Goal: Transaction & Acquisition: Purchase product/service

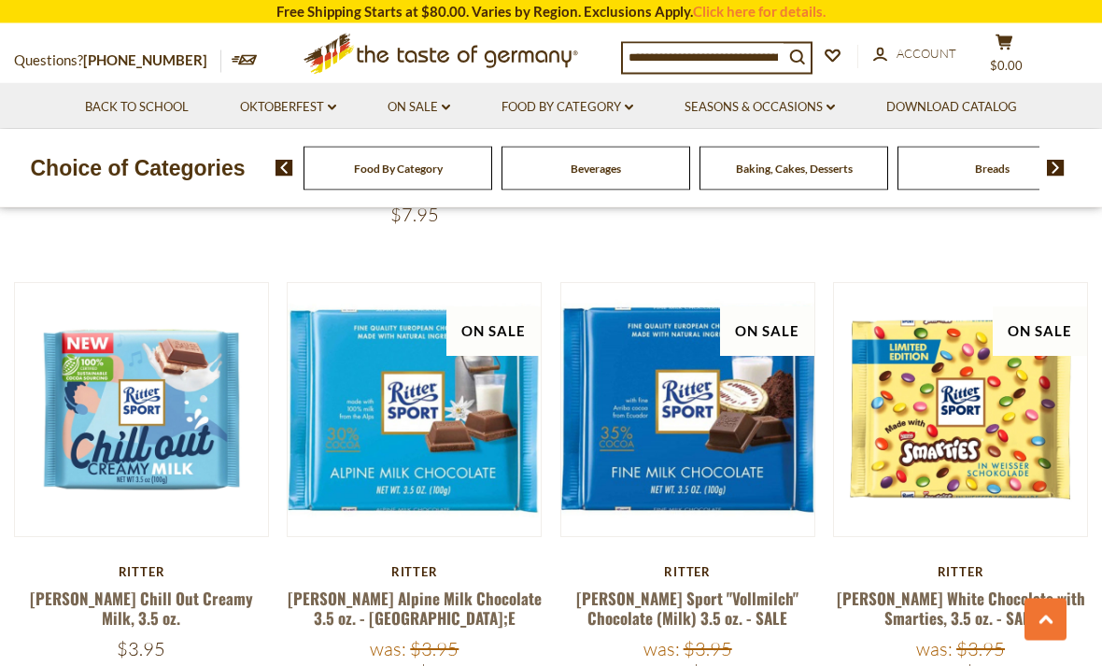
scroll to position [1007, 0]
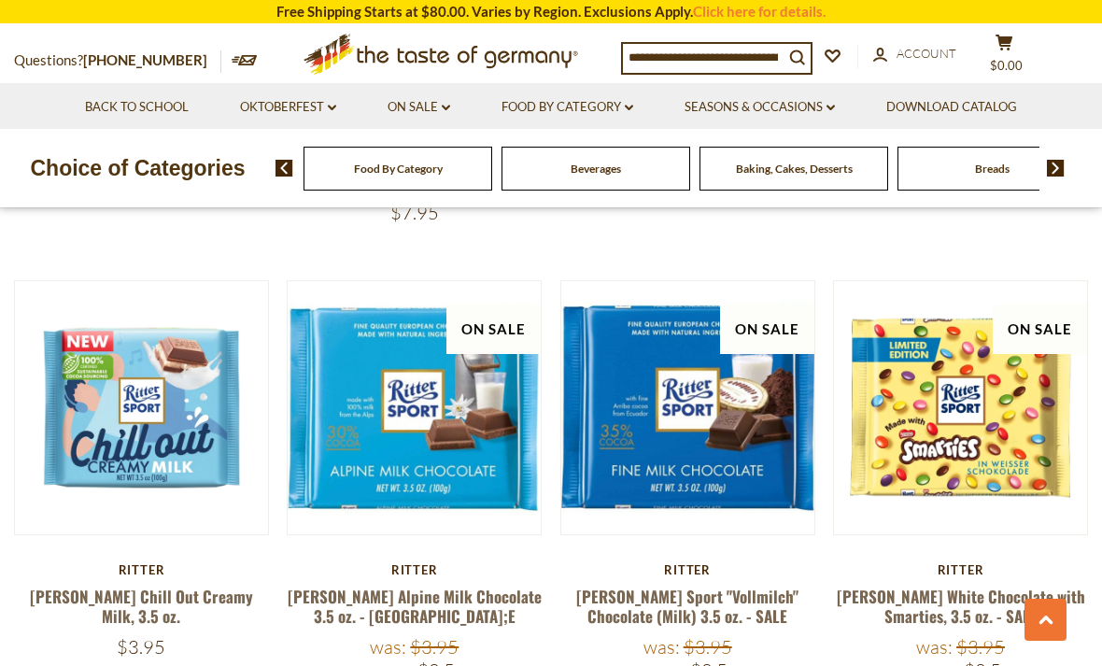
click at [327, 585] on link "Ritter Alpine Milk Chocolate 3.5 oz. - SA;E" at bounding box center [415, 606] width 254 height 43
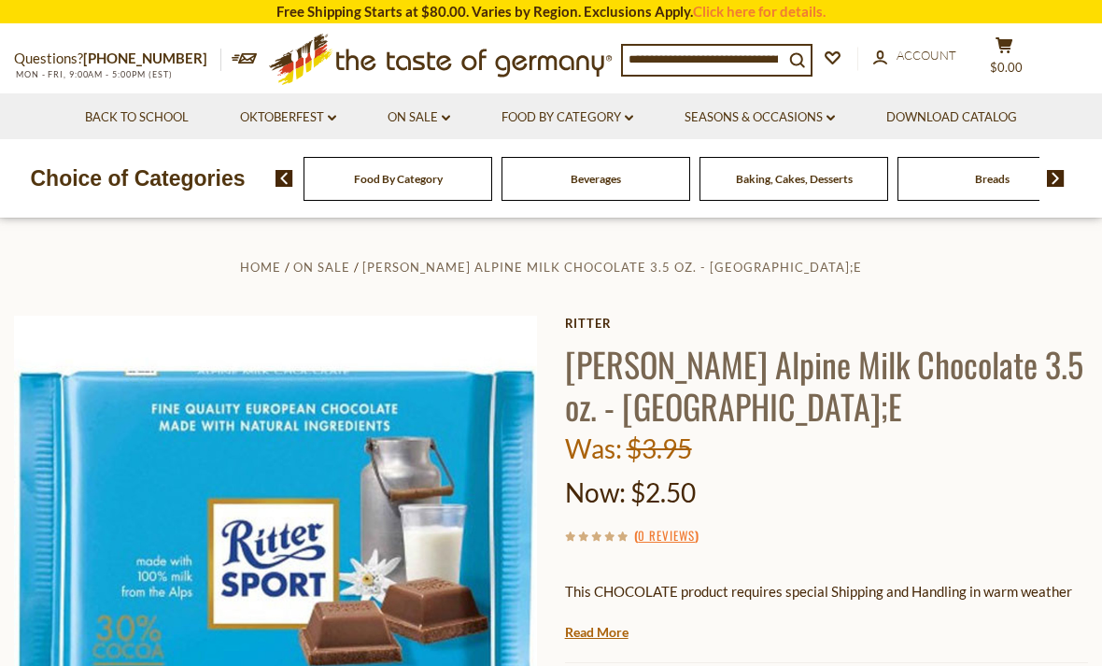
click at [776, 62] on input at bounding box center [703, 59] width 161 height 26
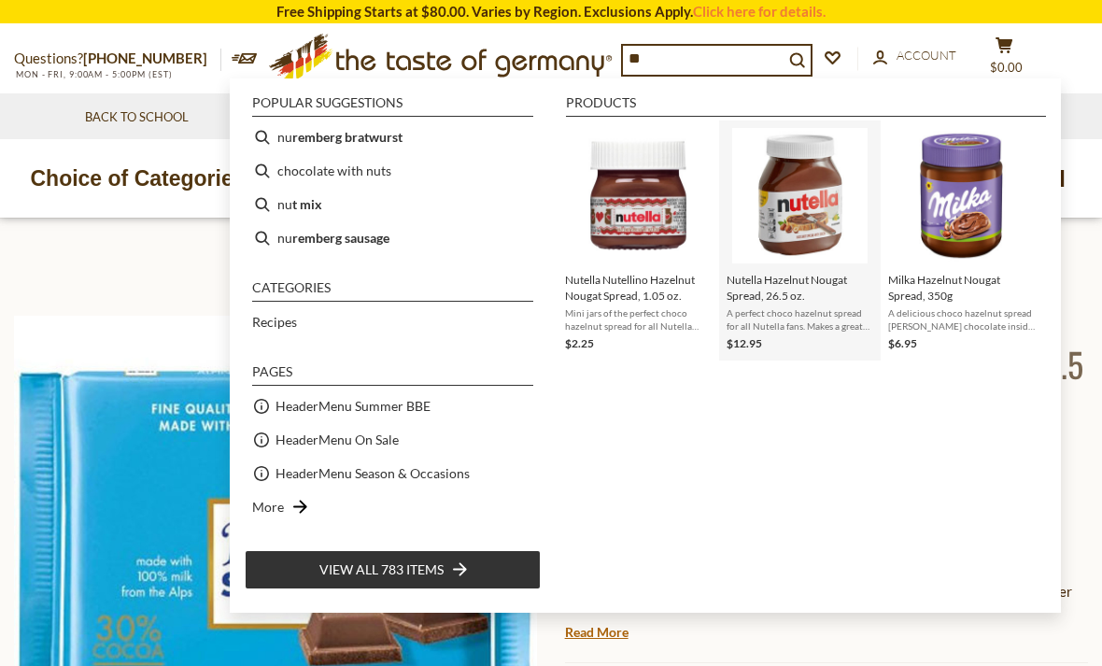
type input "**"
click at [814, 207] on img "Nutella Hazelnut Nougat Spread, 26.5 oz." at bounding box center [799, 195] width 135 height 135
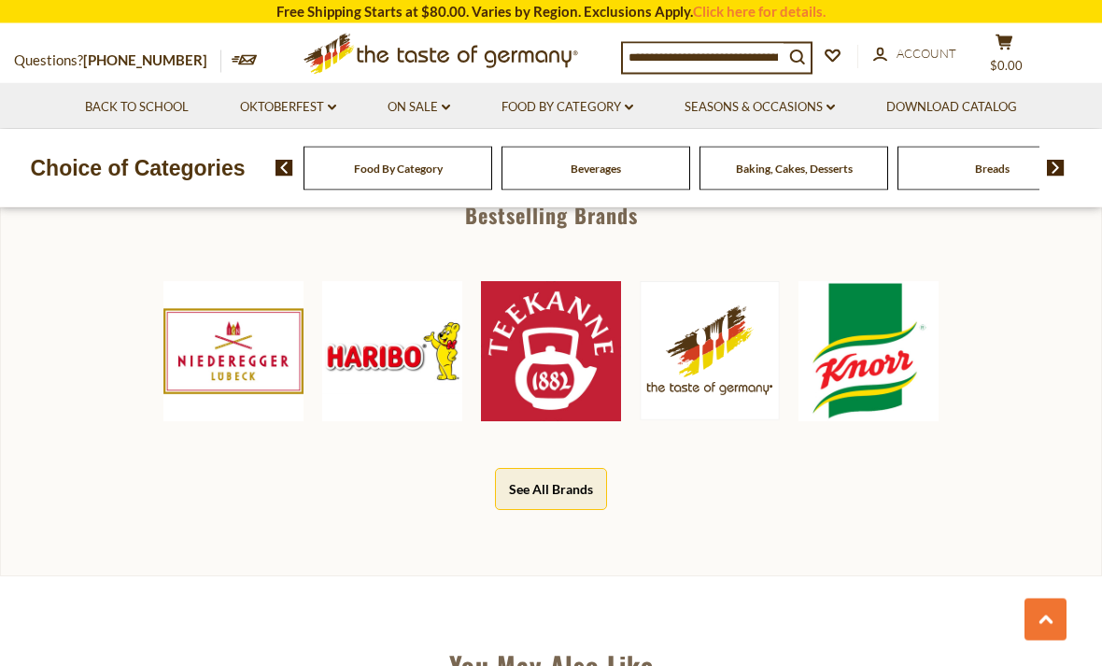
scroll to position [878, 0]
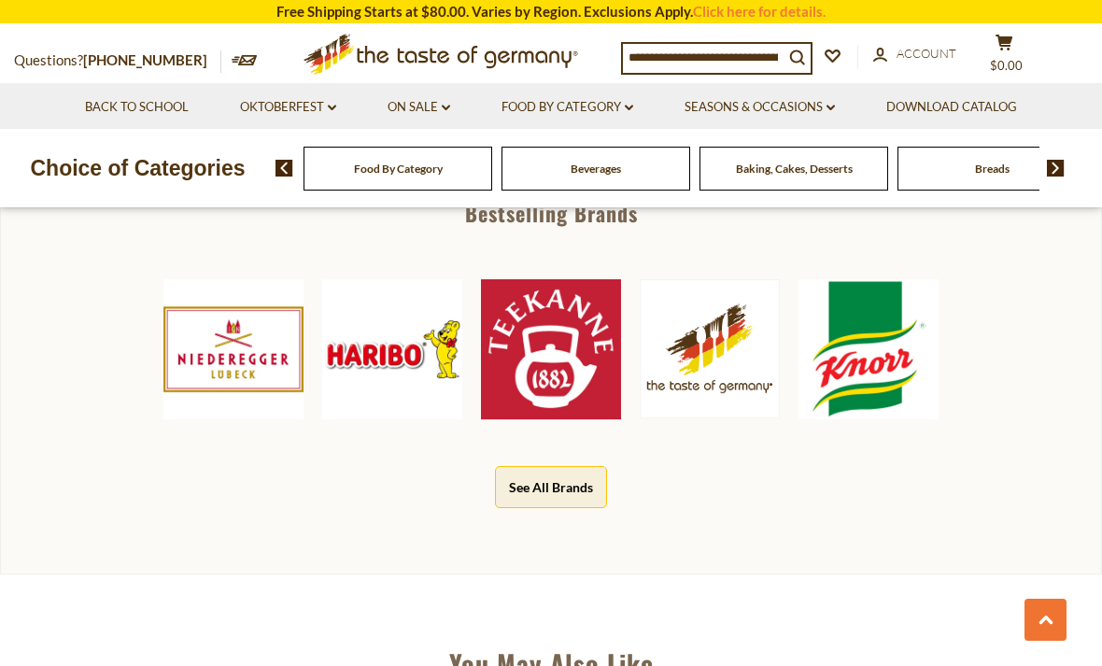
click at [586, 479] on button "See All Brands" at bounding box center [551, 487] width 112 height 42
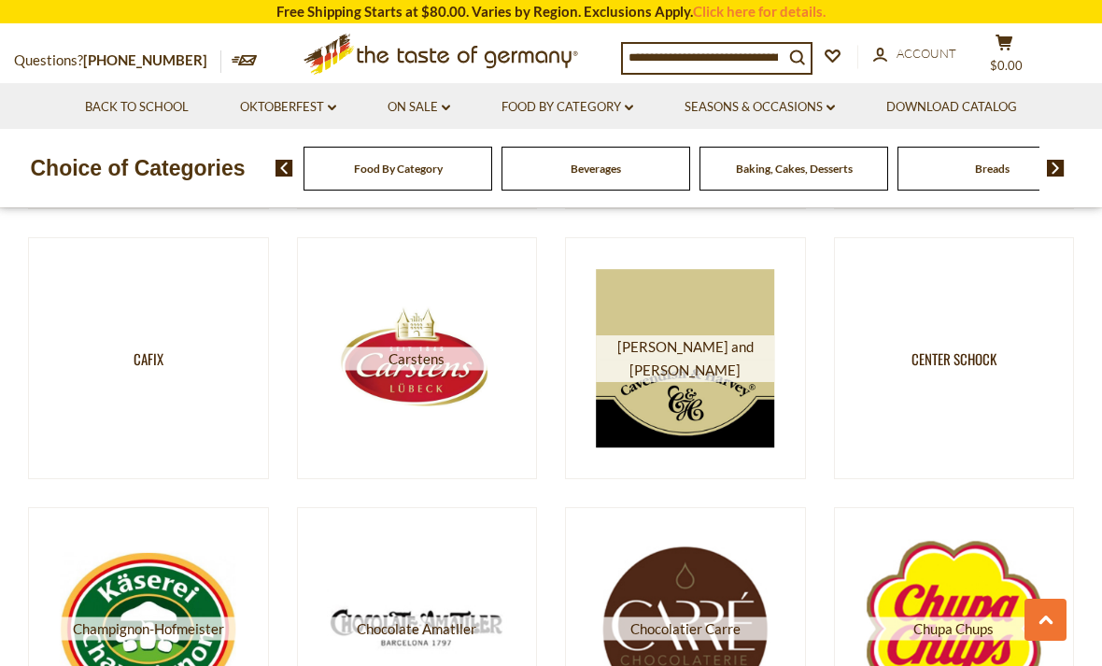
scroll to position [2937, 0]
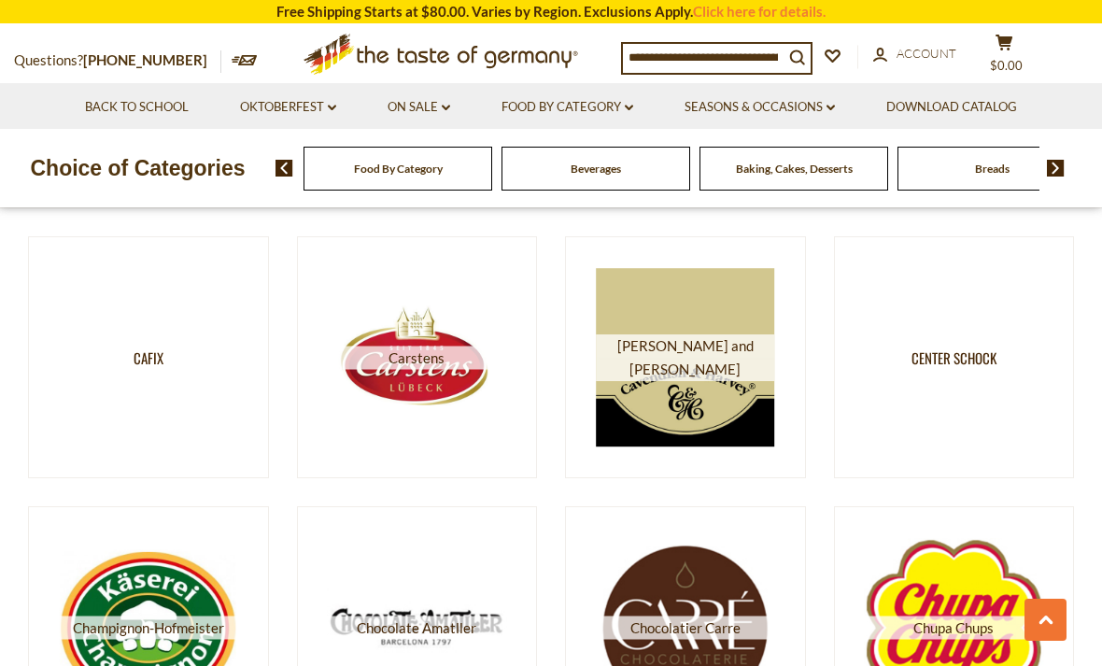
click at [76, 432] on link "Cafix" at bounding box center [148, 357] width 241 height 243
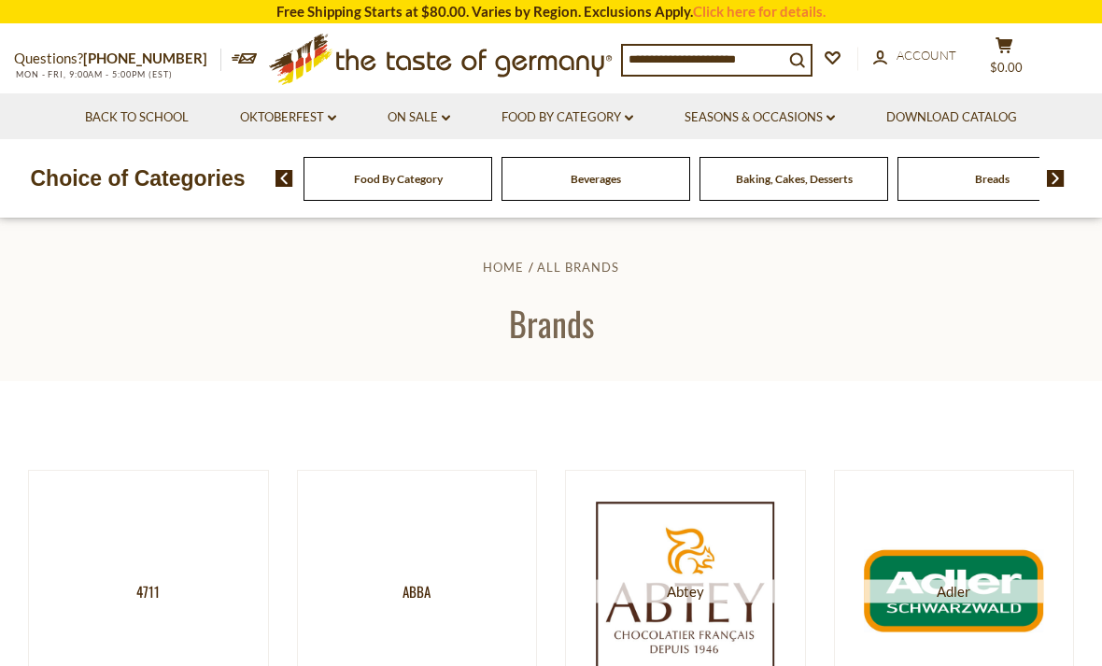
click at [557, 62] on icon at bounding box center [440, 56] width 343 height 44
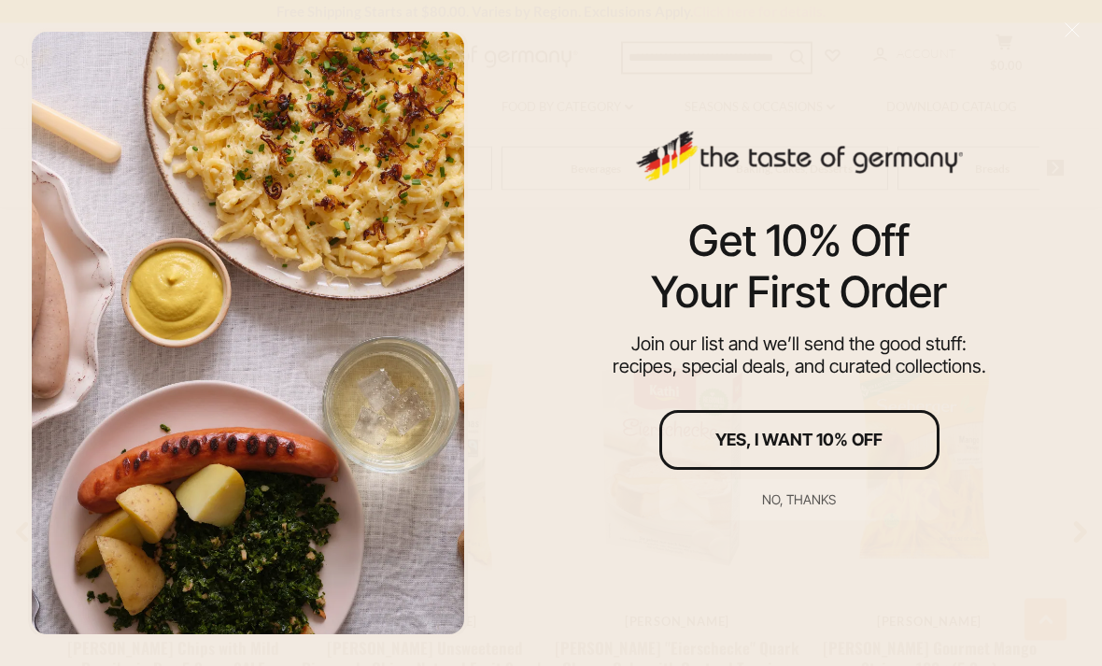
scroll to position [1217, 0]
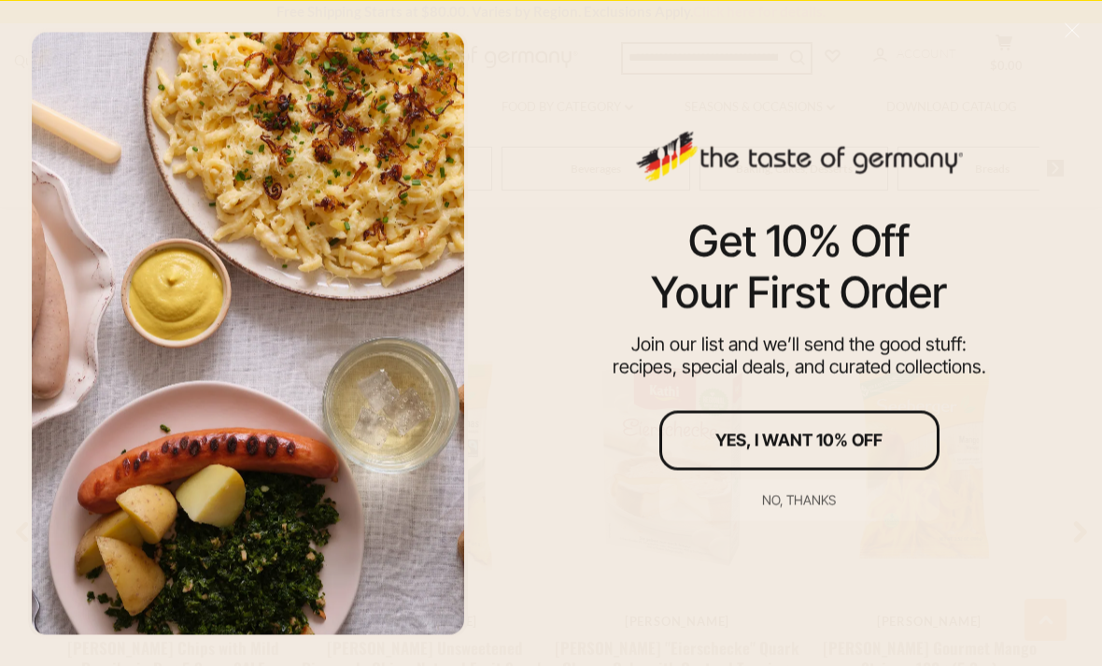
click at [814, 506] on div "No, thanks" at bounding box center [799, 499] width 74 height 13
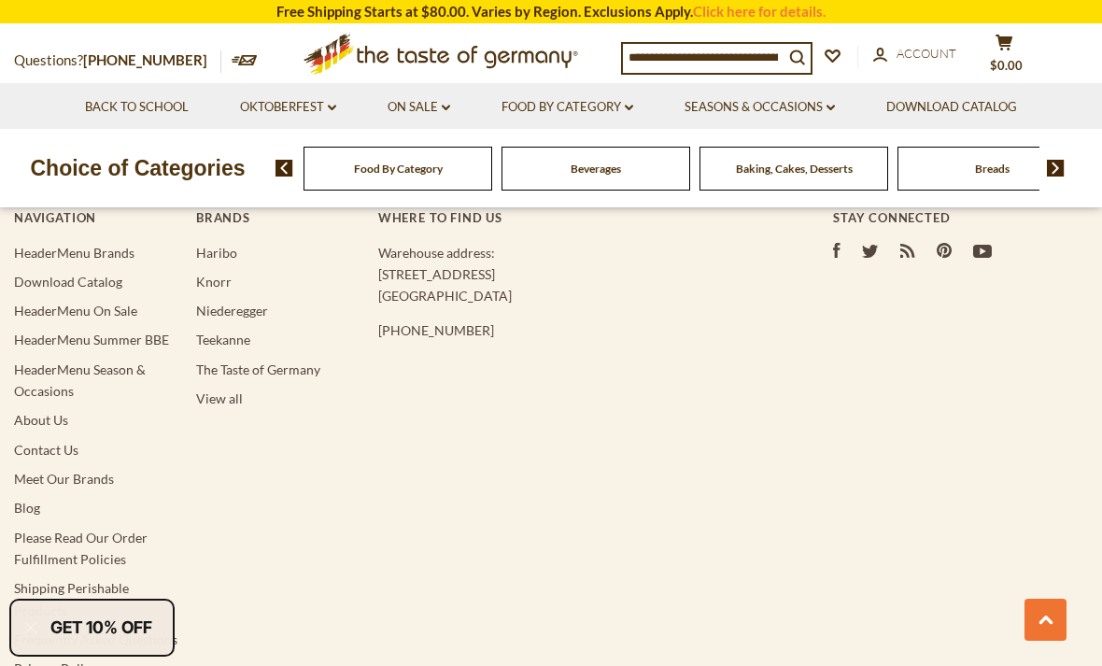
scroll to position [3445, 0]
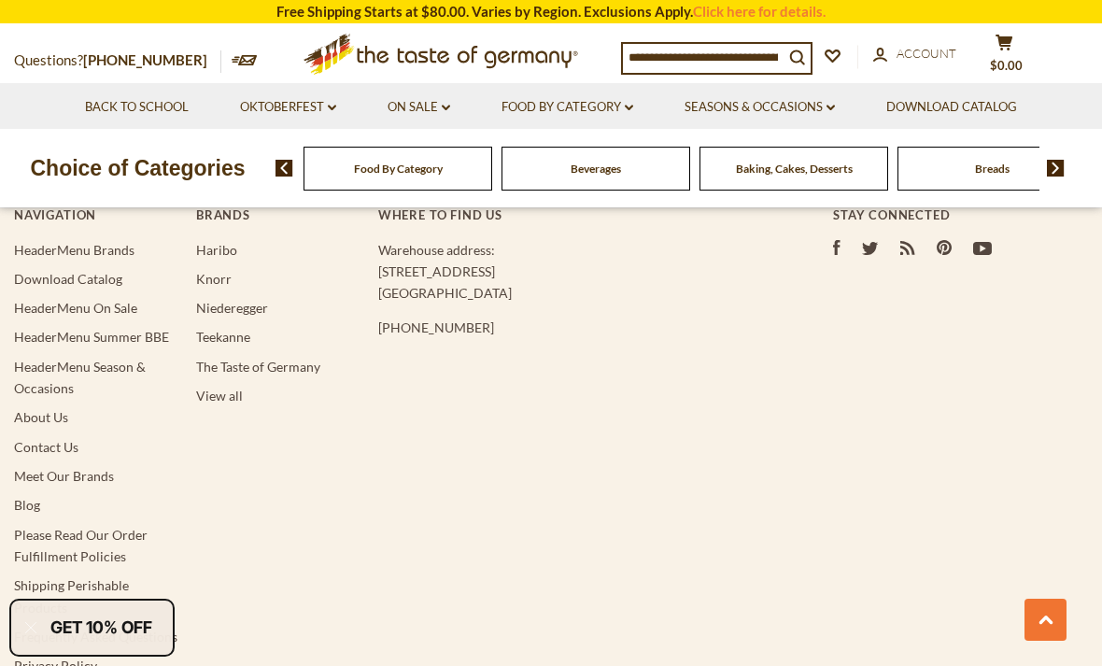
click at [26, 409] on link "About Us" at bounding box center [41, 417] width 54 height 16
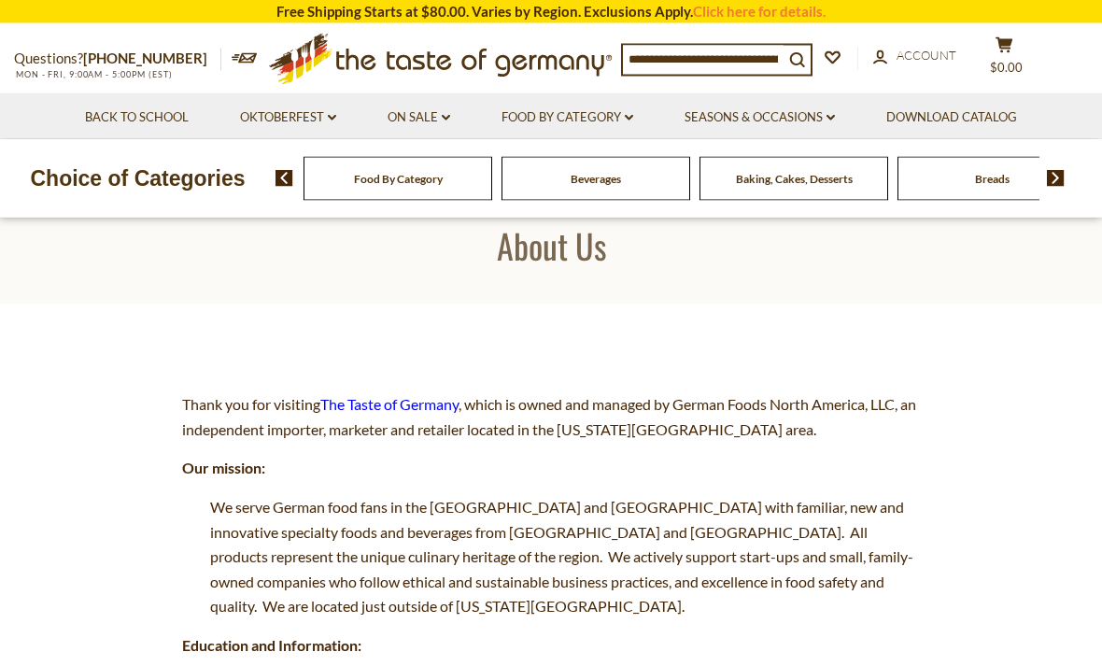
scroll to position [63, 0]
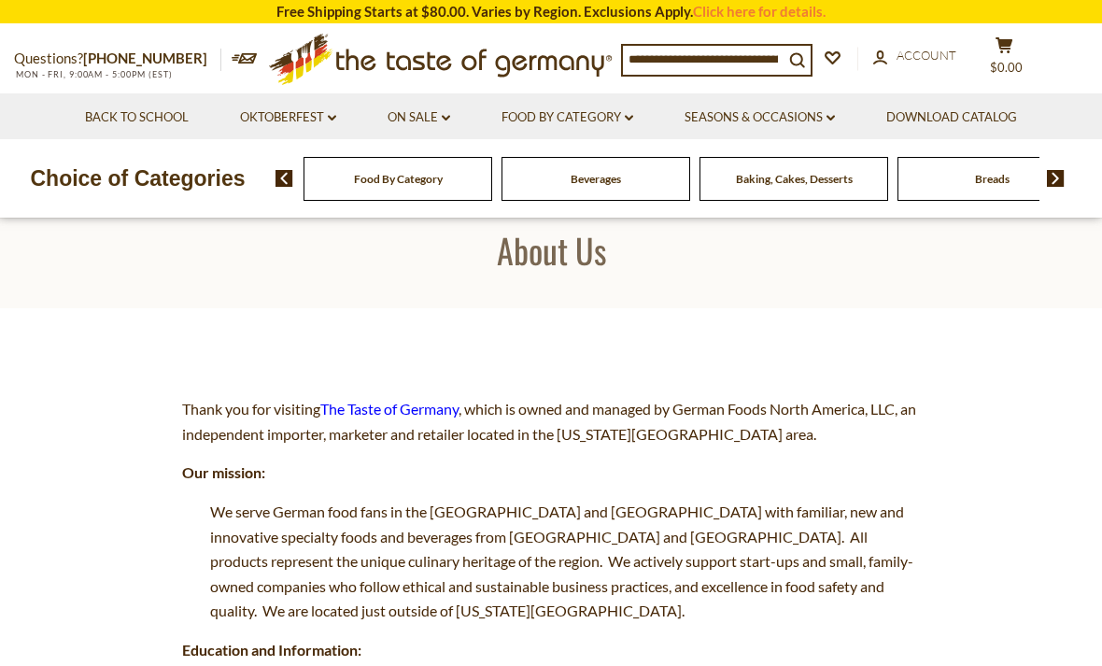
click at [492, 181] on div "Baking, Cakes, Desserts" at bounding box center [397, 179] width 189 height 44
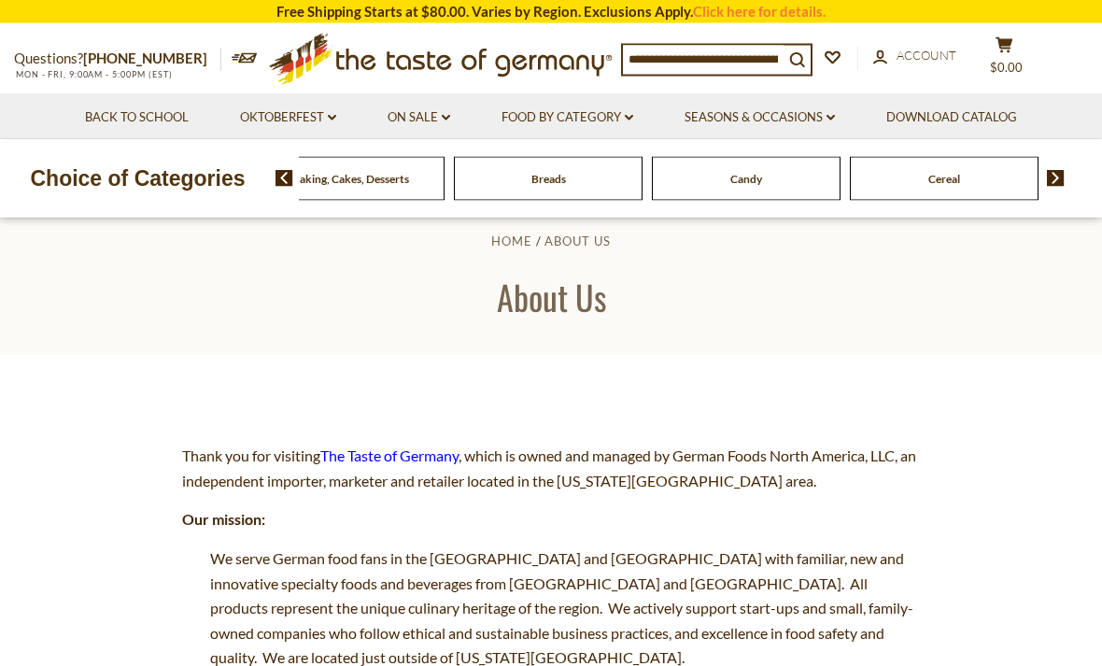
scroll to position [0, 0]
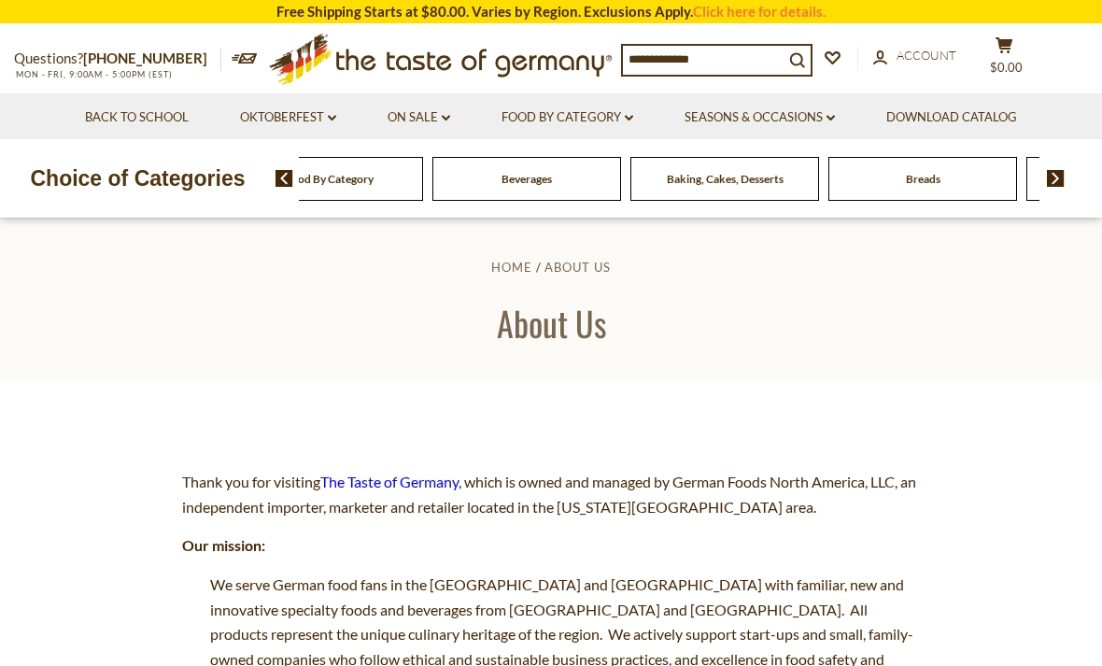
click at [423, 175] on div "Baking, Cakes, Desserts" at bounding box center [328, 179] width 189 height 44
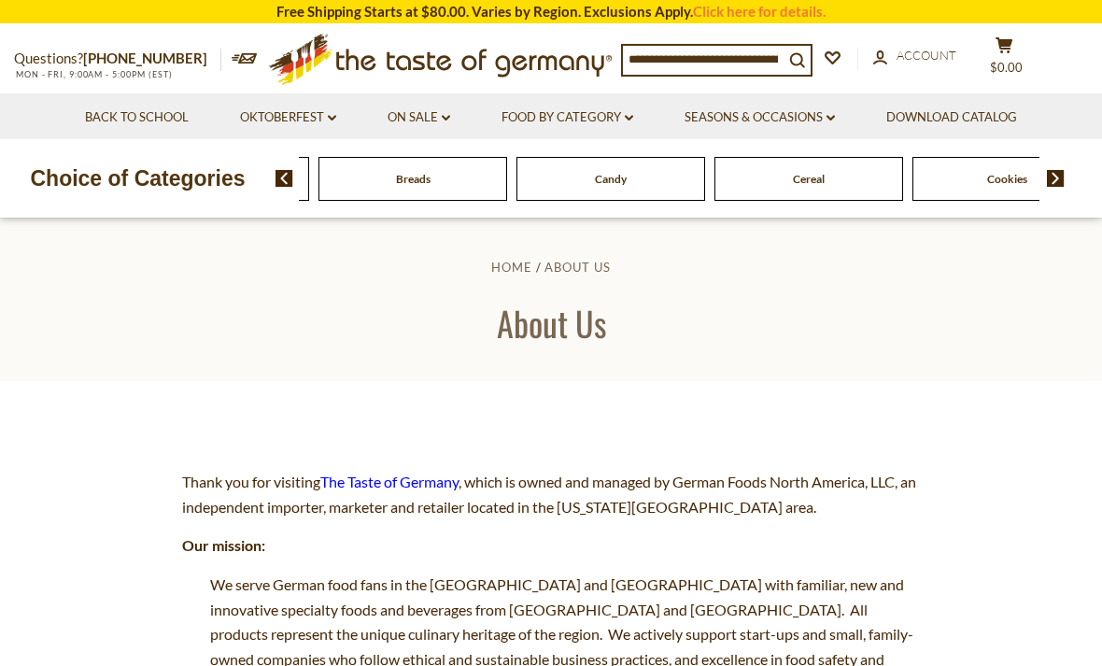
click at [277, 177] on img at bounding box center [284, 178] width 18 height 17
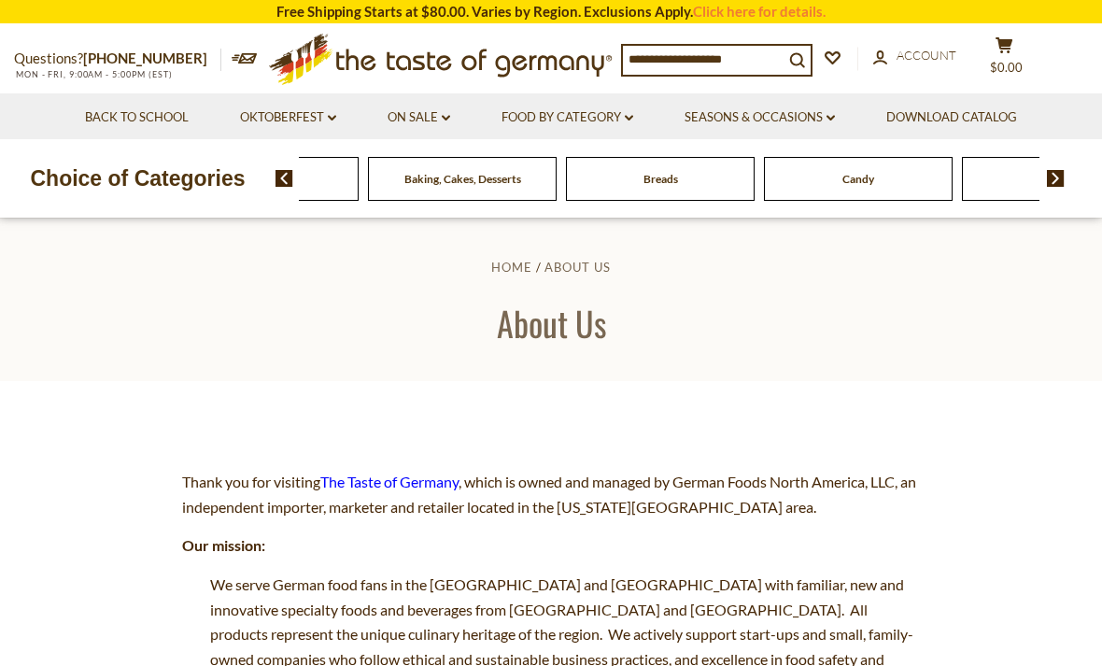
click at [276, 181] on img at bounding box center [284, 178] width 18 height 17
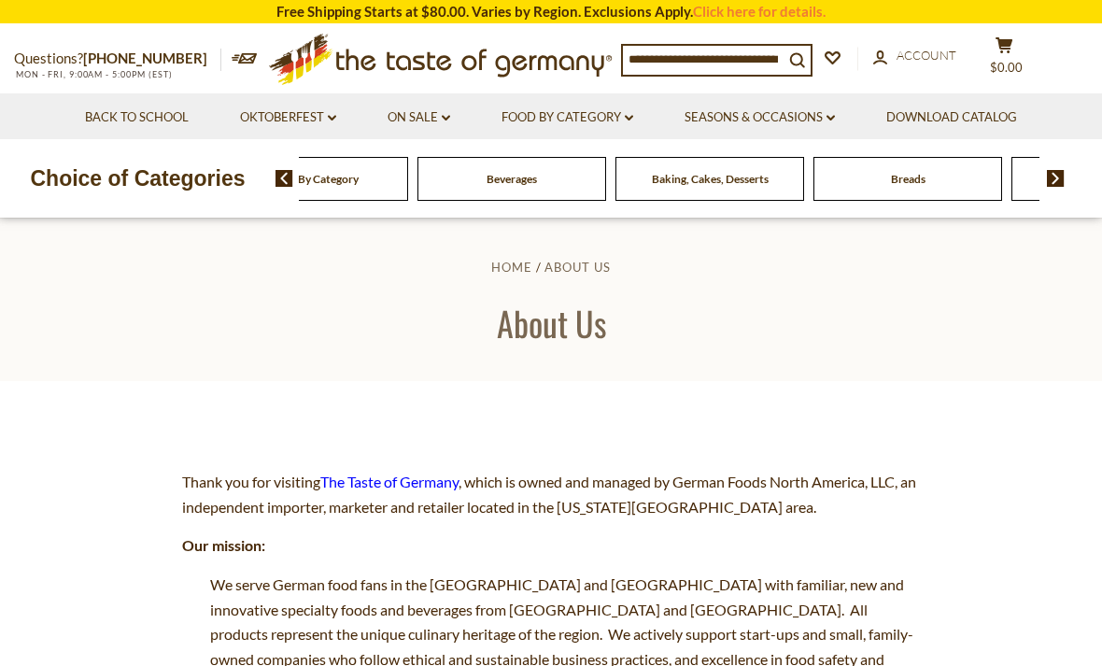
click at [652, 176] on span "Baking, Cakes, Desserts" at bounding box center [710, 179] width 117 height 14
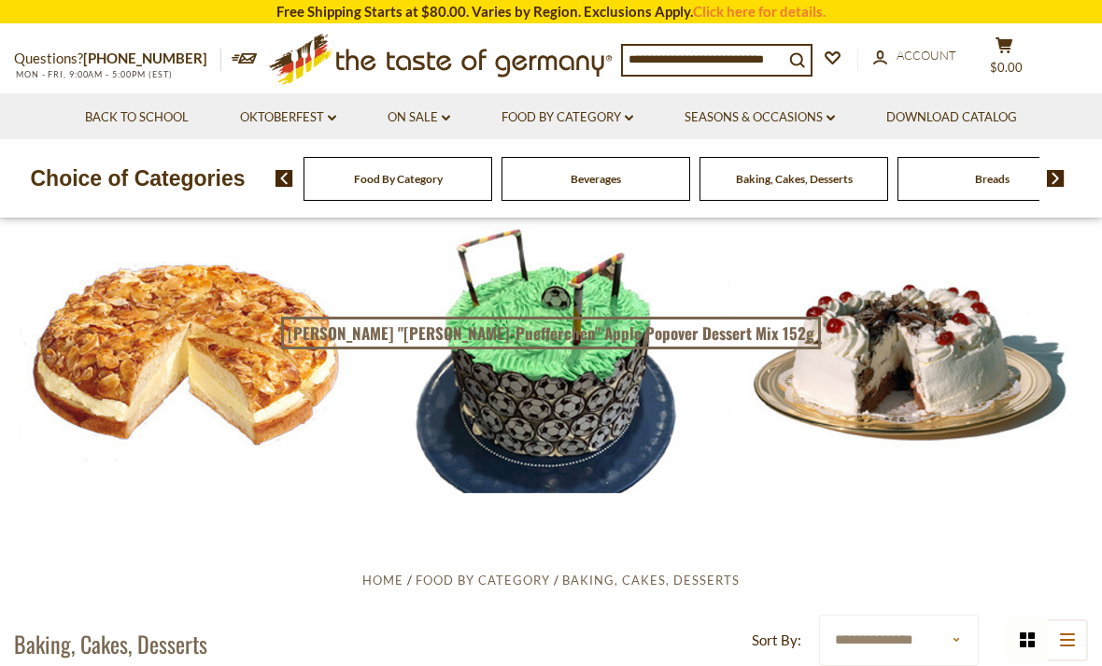
click at [261, 124] on link "Oktoberfest dropdown_arrow" at bounding box center [288, 117] width 96 height 21
click at [242, 174] on link "All Oktoberfest" at bounding box center [278, 166] width 96 height 17
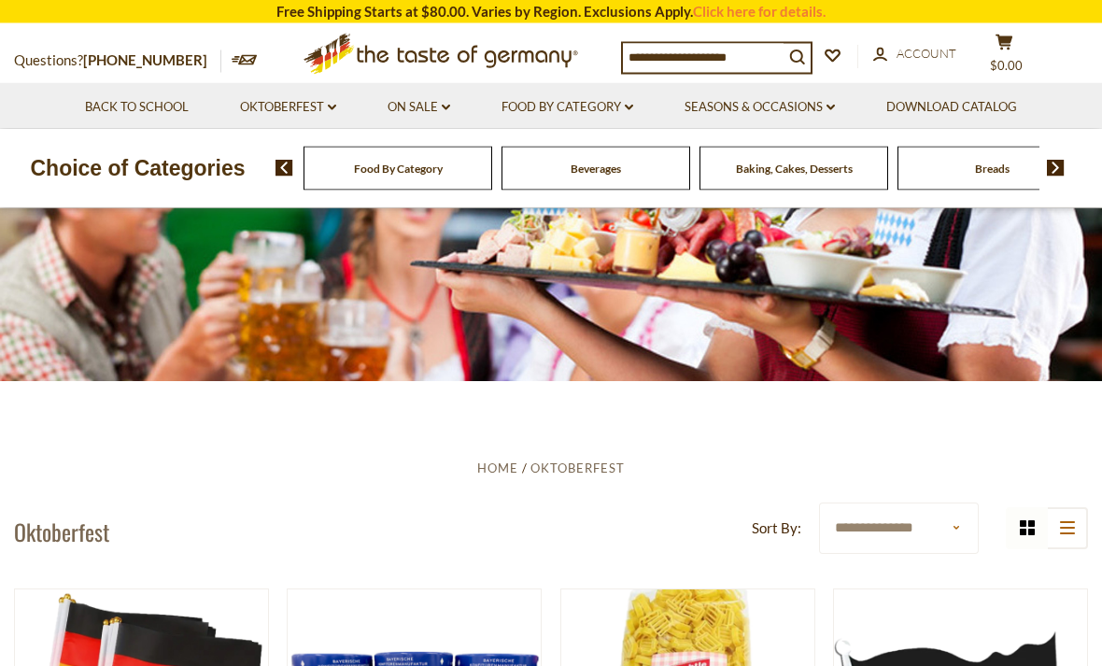
scroll to position [123, 0]
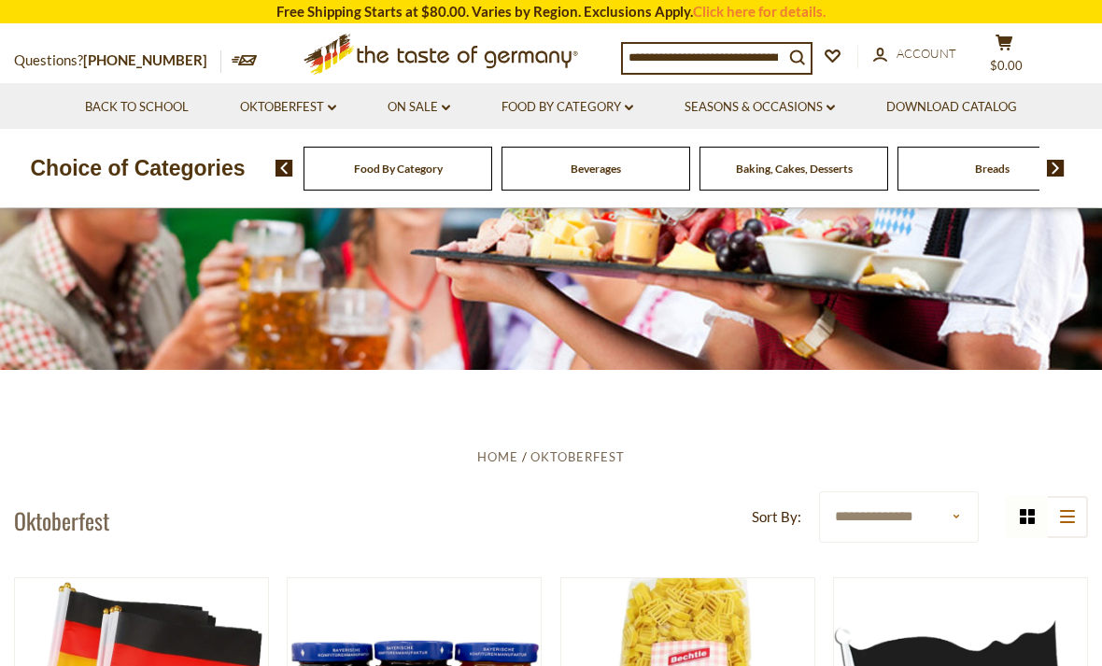
click at [962, 516] on select "**********" at bounding box center [899, 516] width 160 height 51
click at [492, 183] on div "Baking, Cakes, Desserts" at bounding box center [397, 169] width 189 height 44
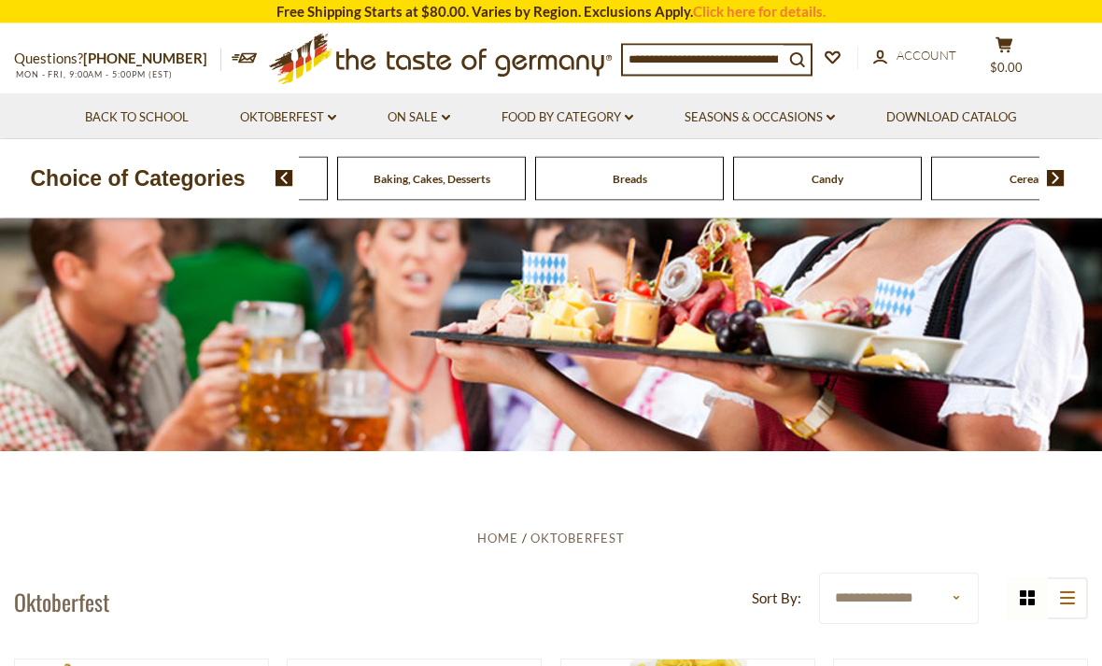
scroll to position [0, 0]
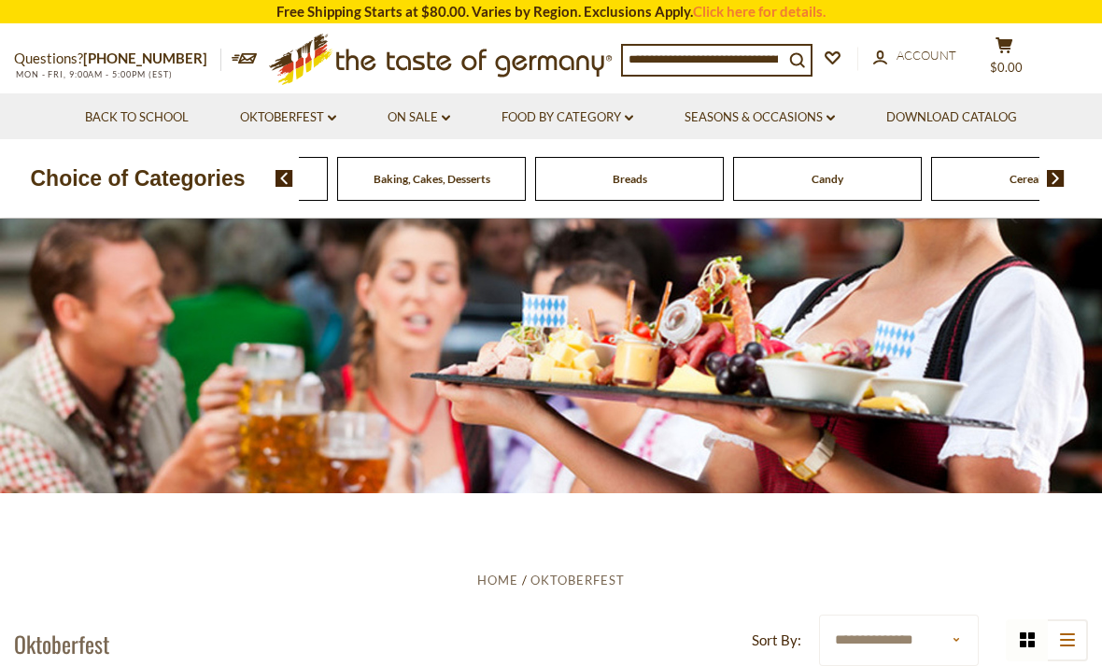
click at [623, 123] on link "Food By Category dropdown_arrow" at bounding box center [567, 117] width 132 height 21
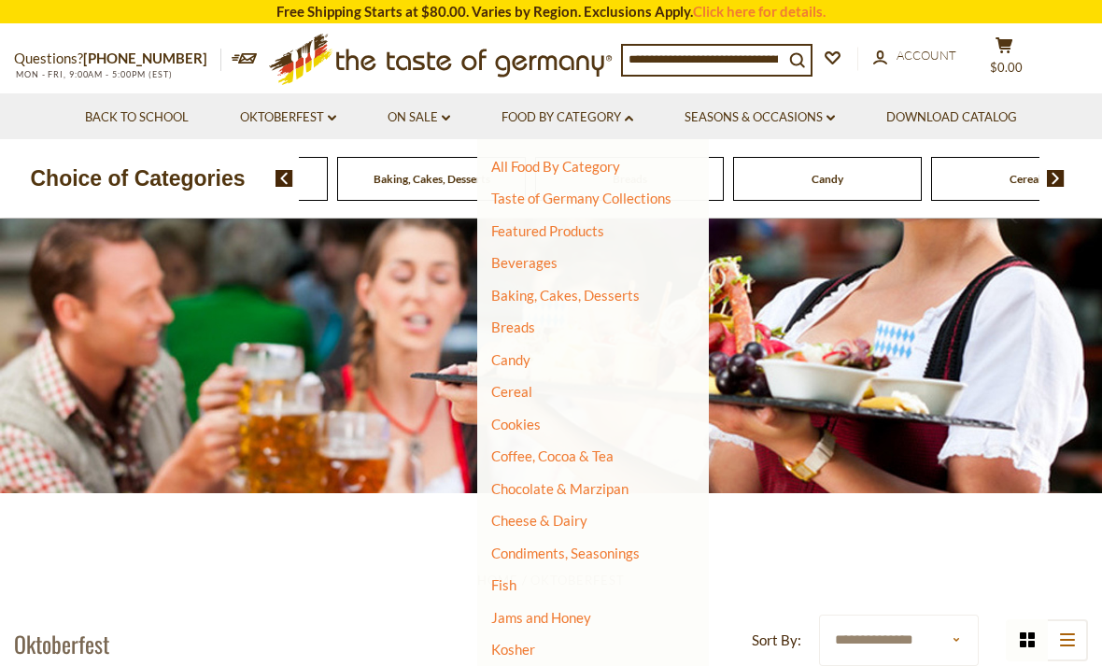
click at [554, 267] on link "Beverages" at bounding box center [524, 262] width 66 height 17
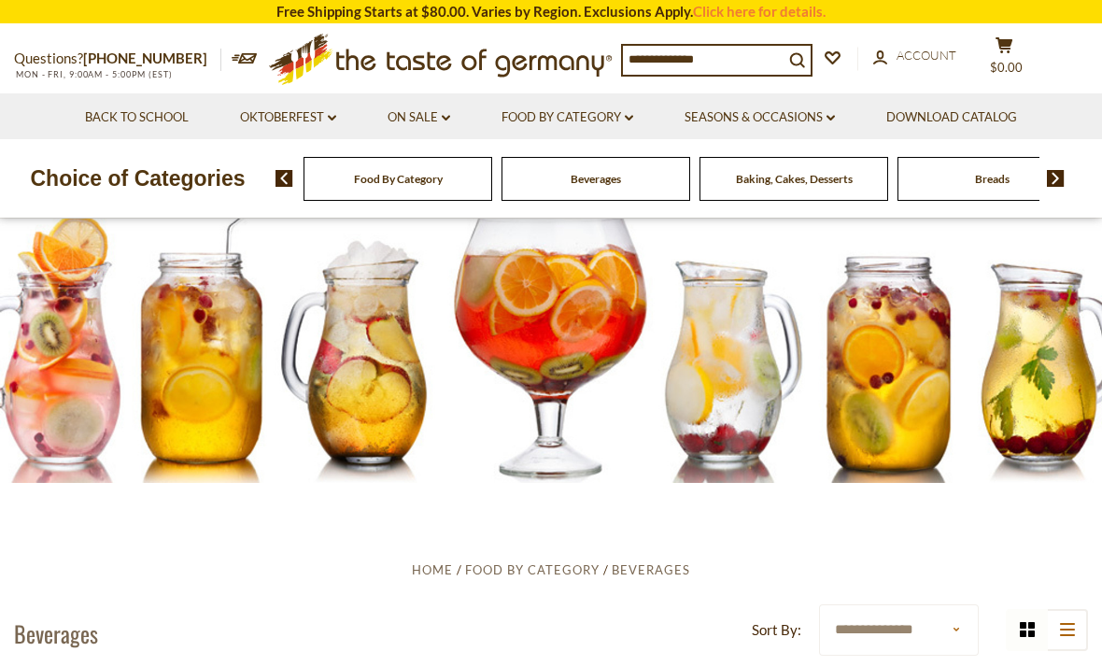
click at [607, 125] on link "Food By Category dropdown_arrow" at bounding box center [567, 117] width 132 height 21
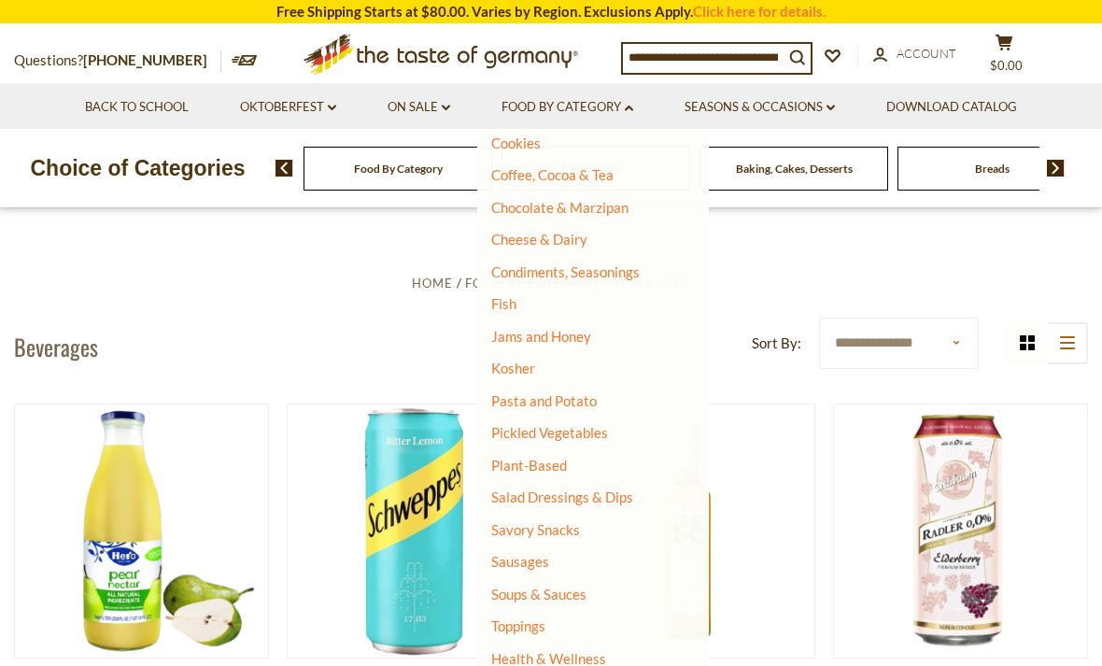
scroll to position [269, 0]
click at [528, 619] on link "Toppings" at bounding box center [518, 627] width 54 height 17
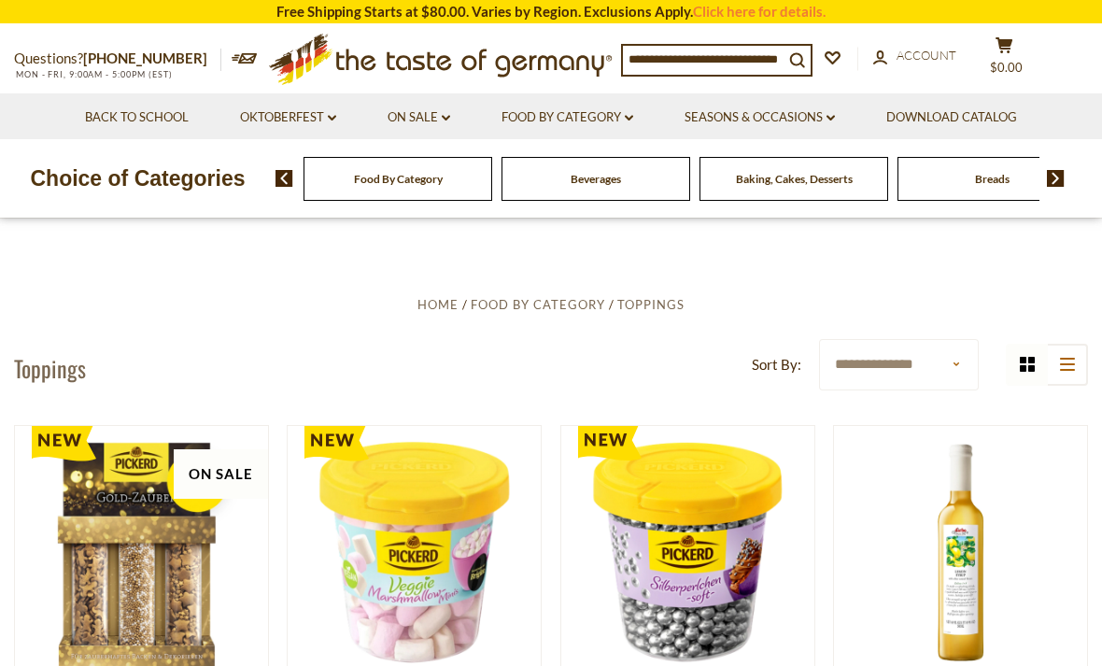
click at [835, 109] on link "Seasons & Occasions dropdown_arrow" at bounding box center [759, 117] width 150 height 21
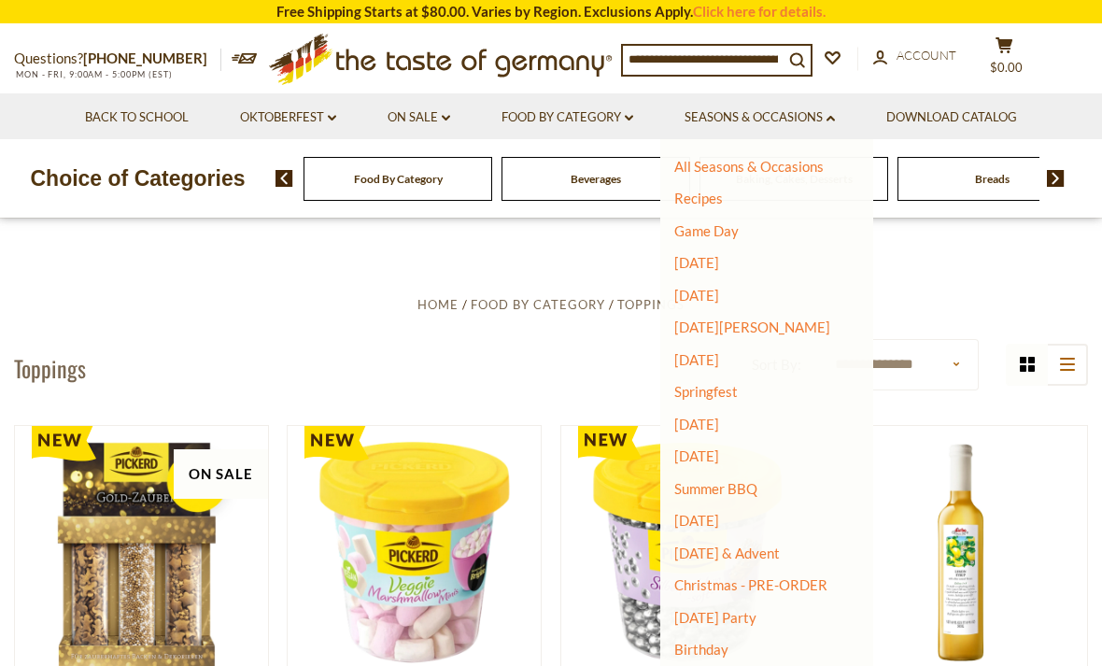
click at [714, 353] on link "[DATE]" at bounding box center [696, 359] width 45 height 17
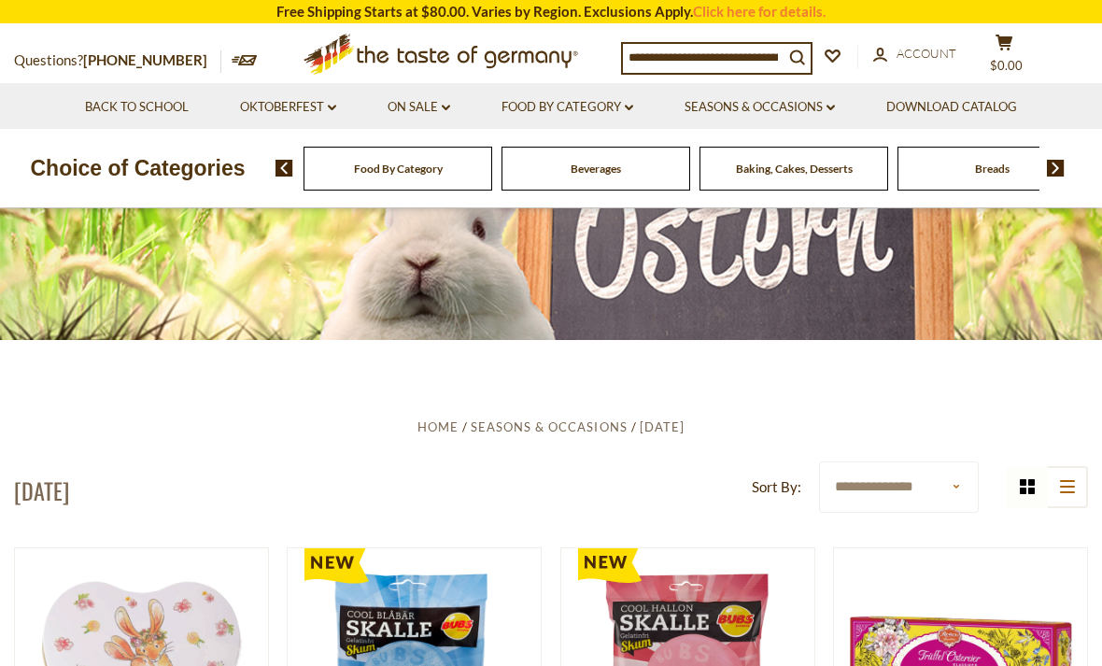
scroll to position [136, 0]
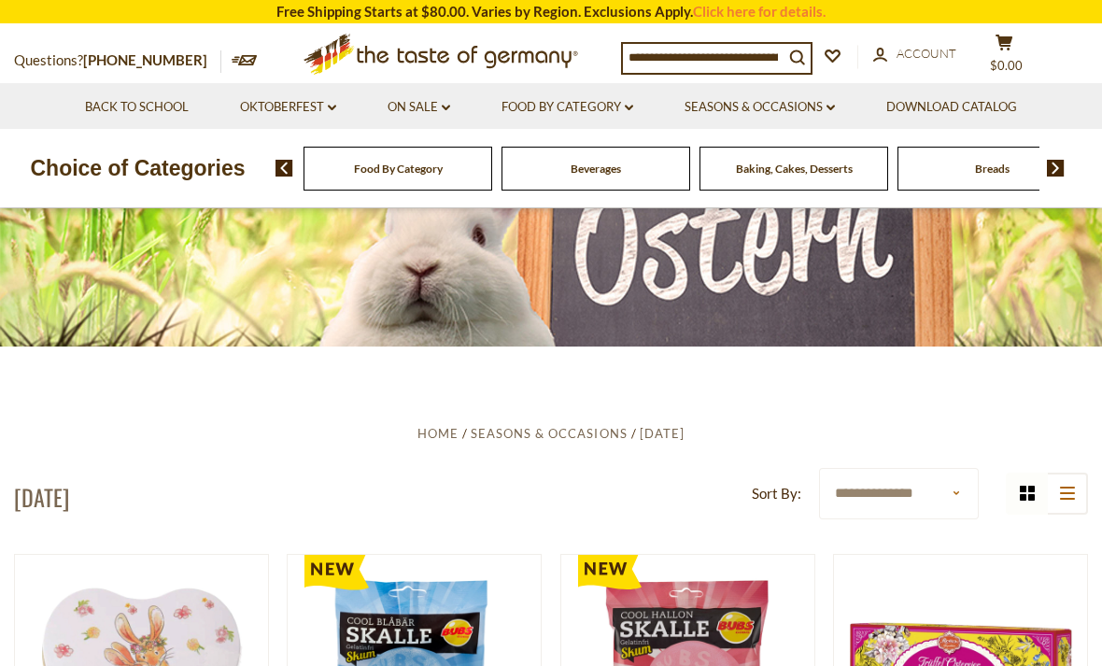
click at [811, 111] on link "Seasons & Occasions dropdown_arrow" at bounding box center [759, 107] width 150 height 21
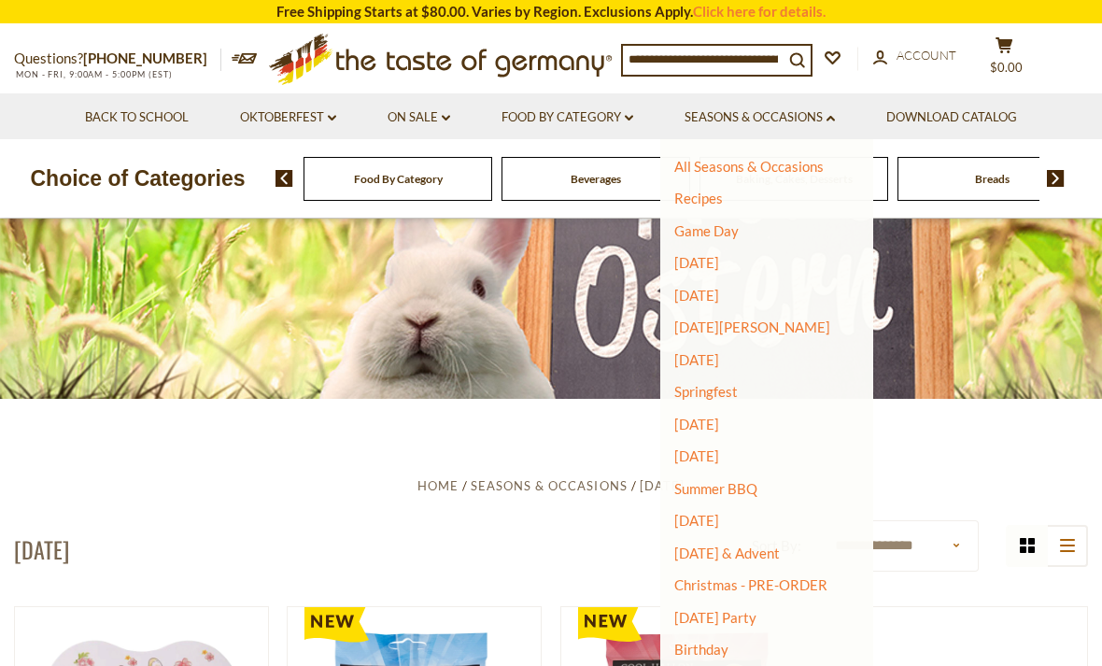
scroll to position [0, 0]
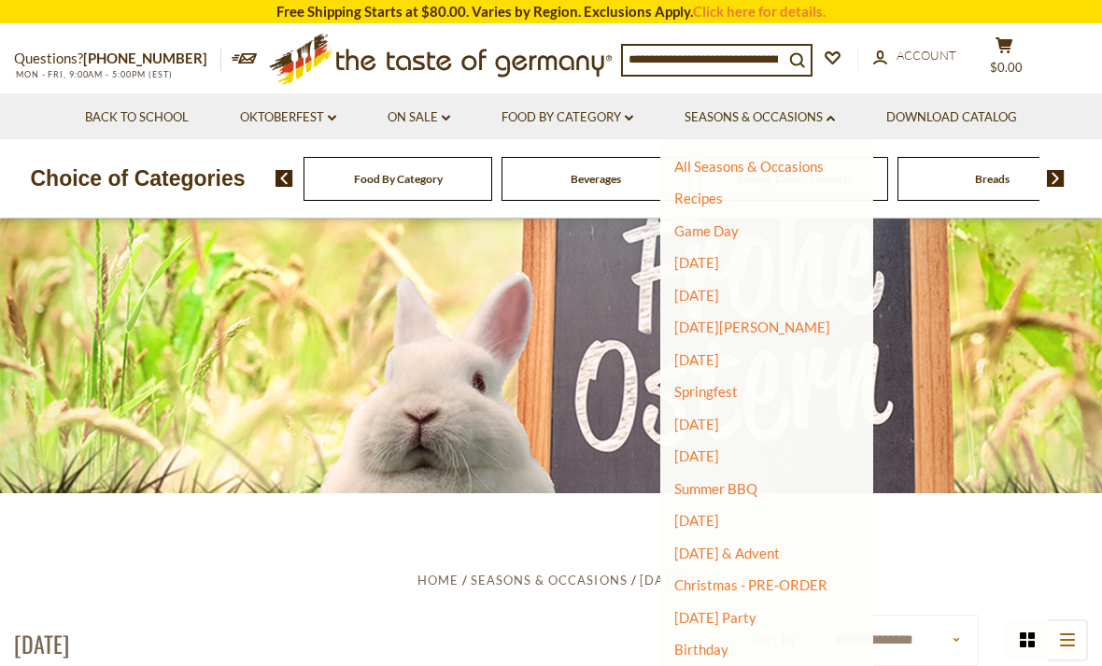
click at [618, 114] on link "Food By Category dropdown_arrow" at bounding box center [567, 117] width 132 height 21
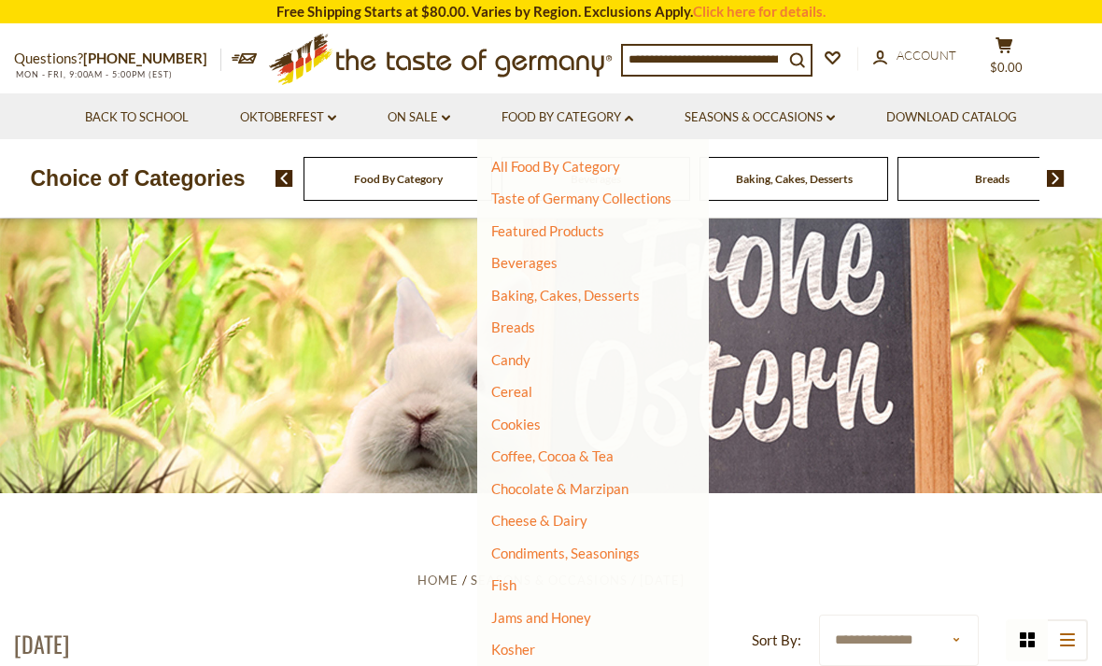
click at [606, 490] on link "Chocolate & Marzipan" at bounding box center [559, 488] width 137 height 17
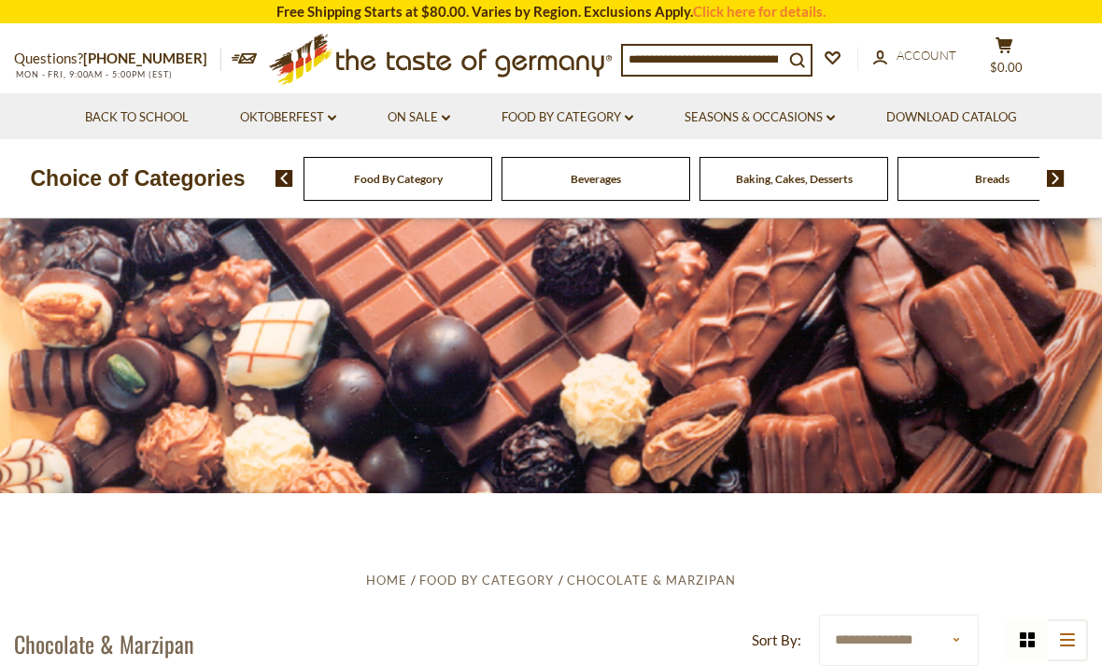
click at [747, 59] on input at bounding box center [703, 59] width 161 height 26
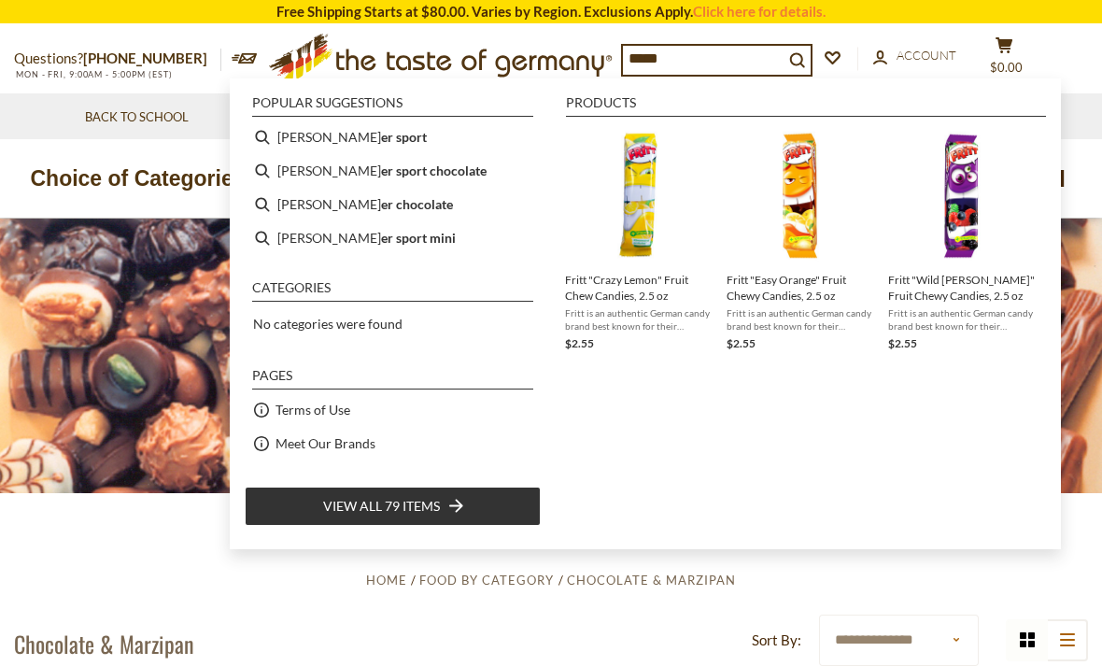
type input "******"
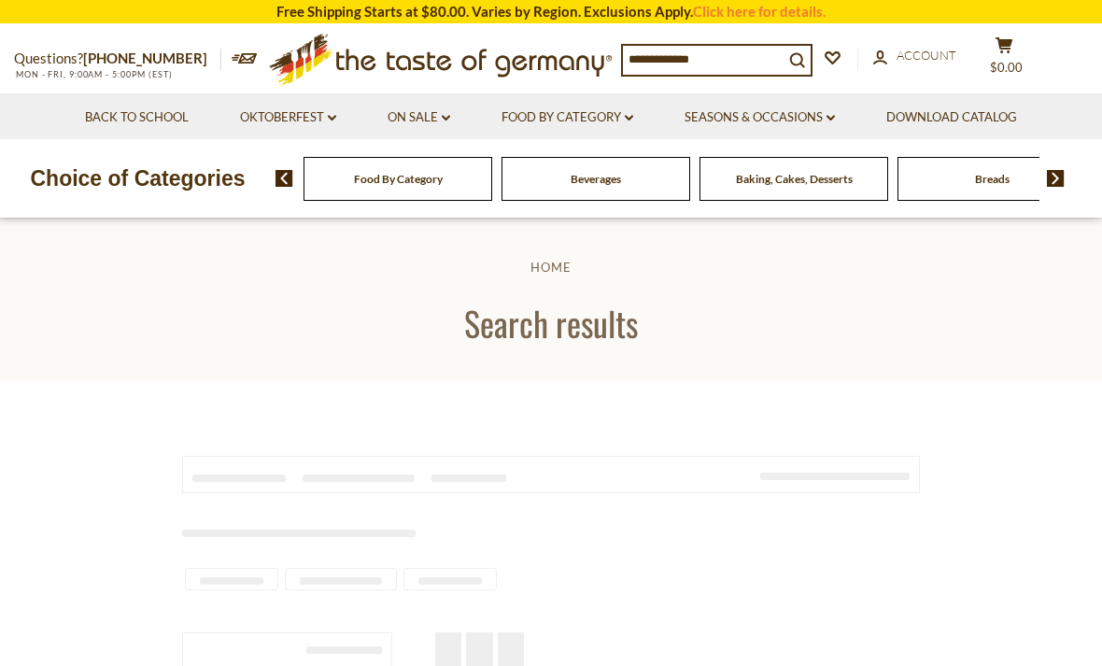
type input "******"
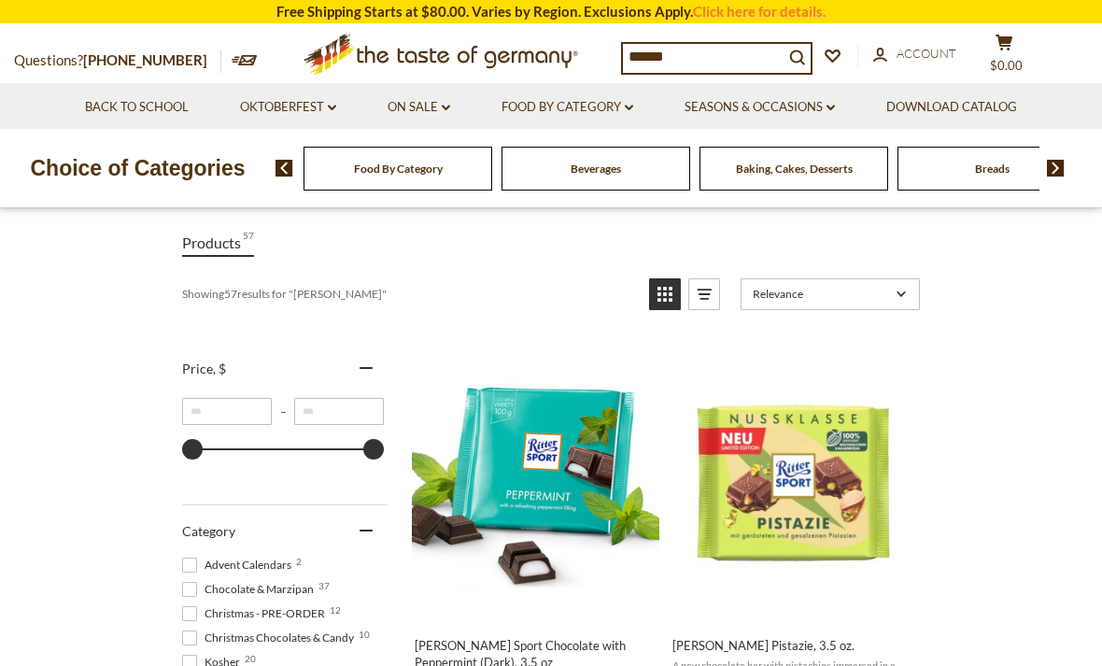
scroll to position [230, 0]
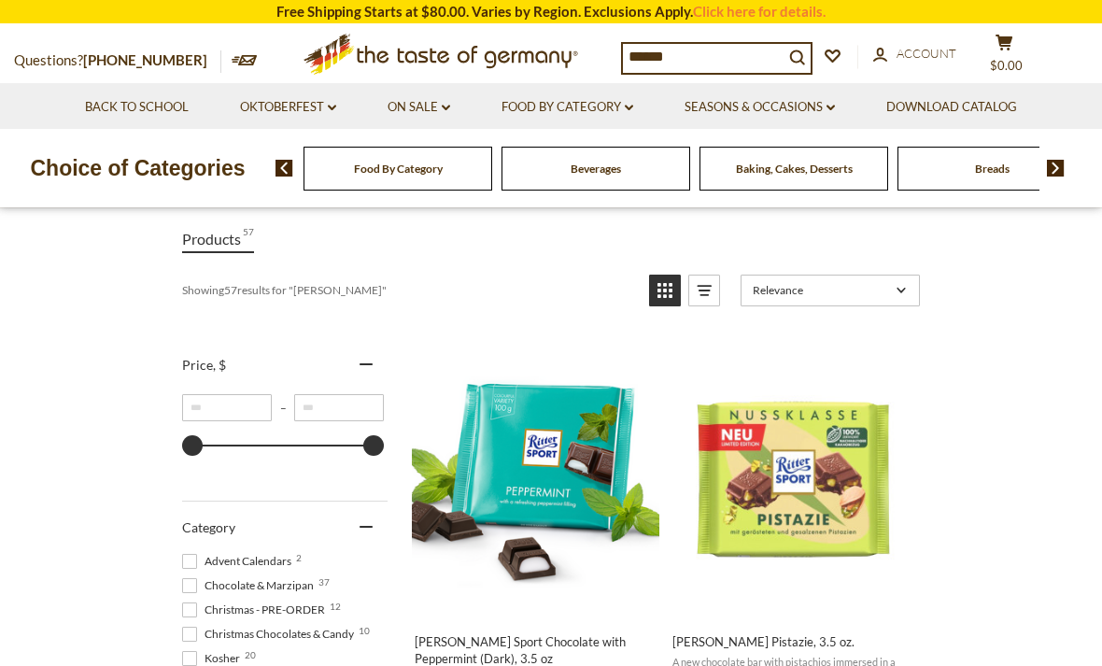
click at [318, 111] on link "Oktoberfest dropdown_arrow" at bounding box center [288, 107] width 96 height 21
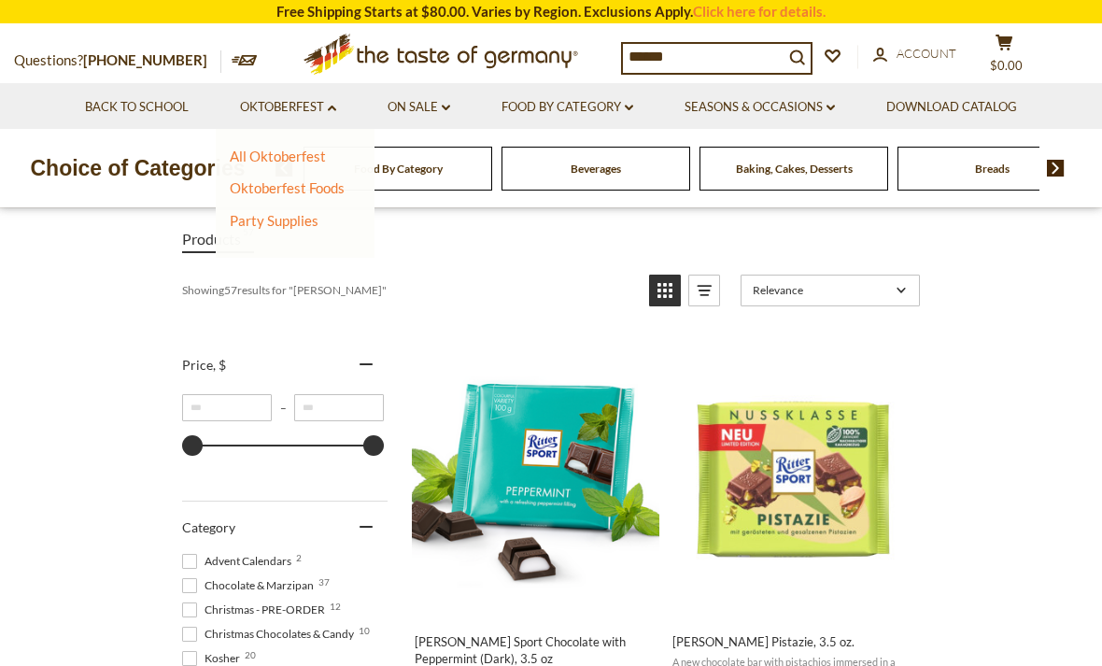
click at [329, 193] on link "Oktoberfest Foods" at bounding box center [287, 187] width 115 height 17
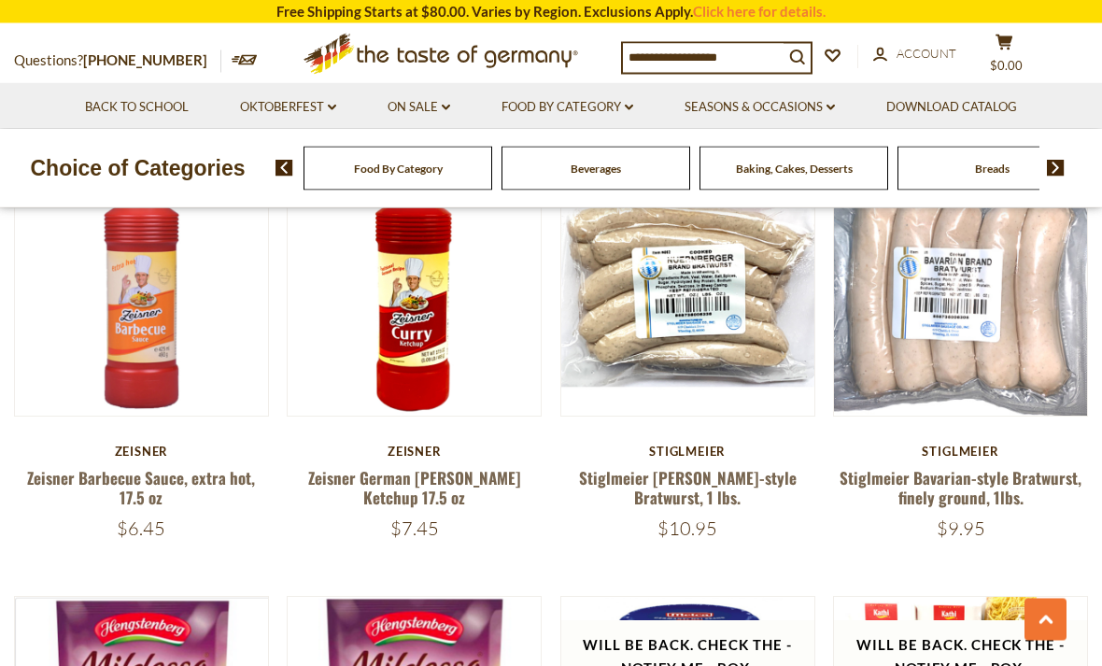
scroll to position [724, 0]
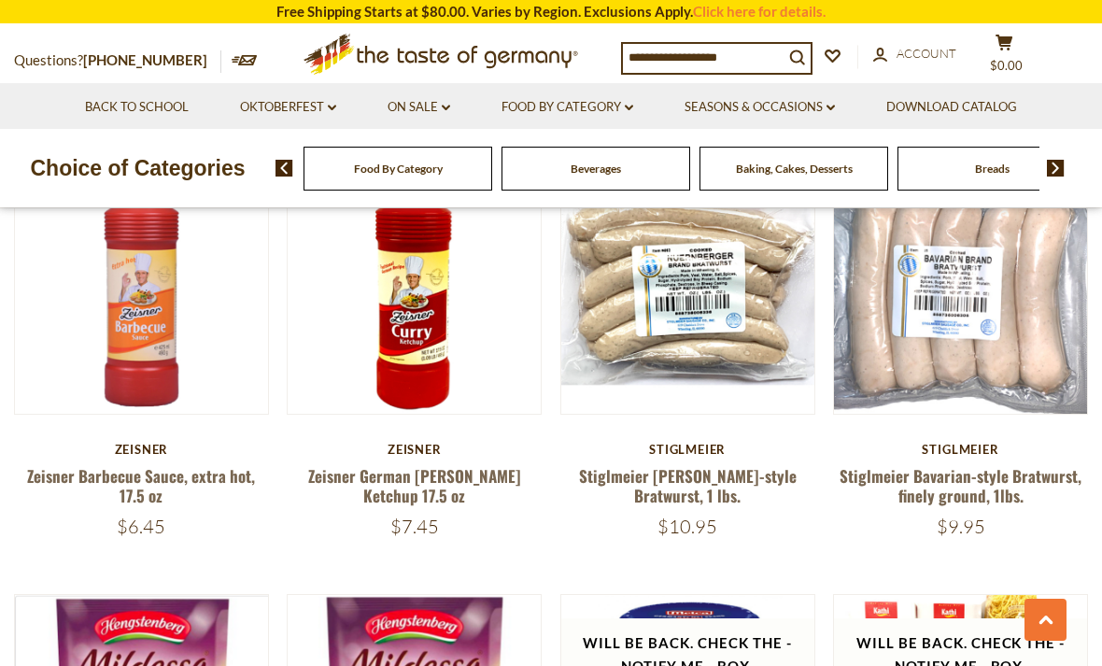
click at [731, 485] on link "Stiglmeier [PERSON_NAME]-style Bratwurst, 1 lbs." at bounding box center [688, 485] width 218 height 43
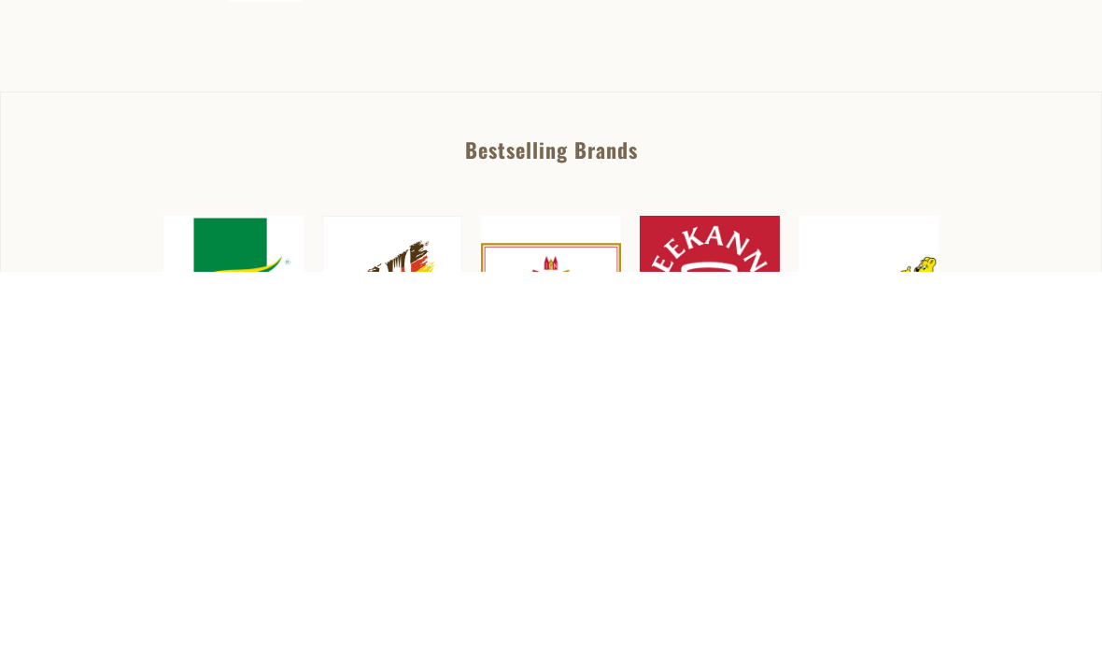
scroll to position [540, 0]
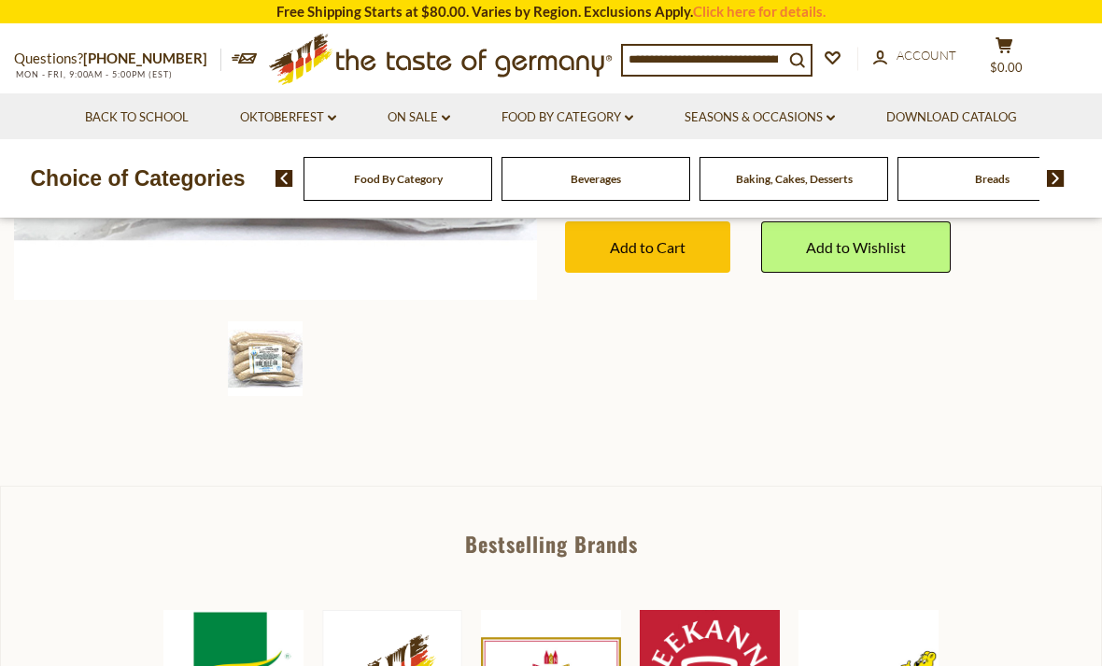
click at [297, 346] on img at bounding box center [265, 358] width 75 height 75
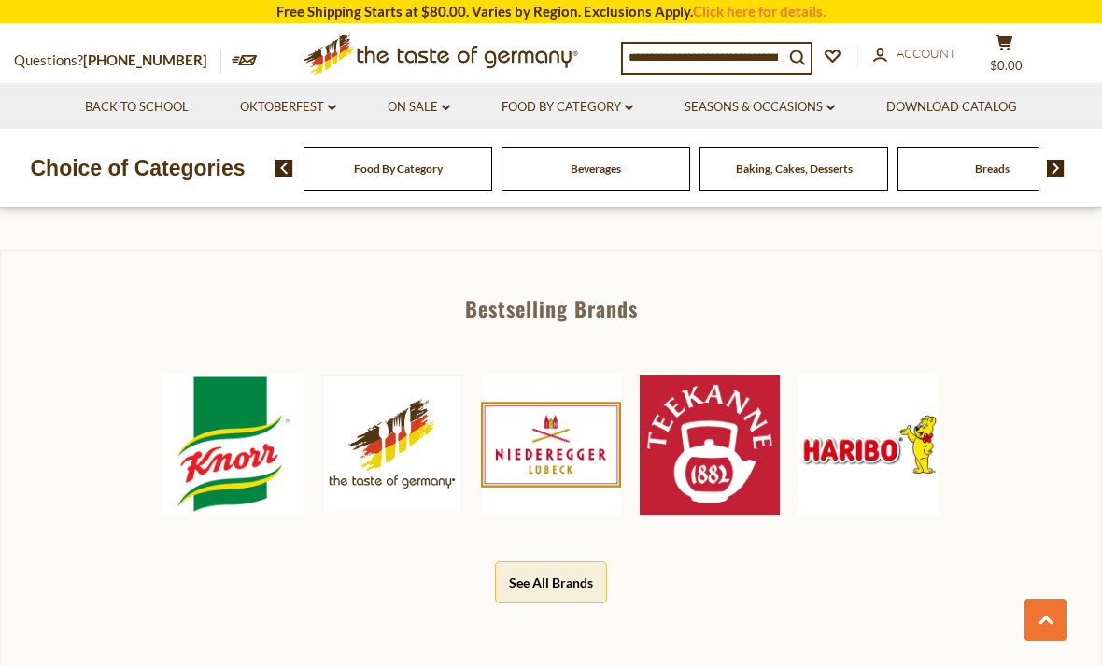
scroll to position [790, 0]
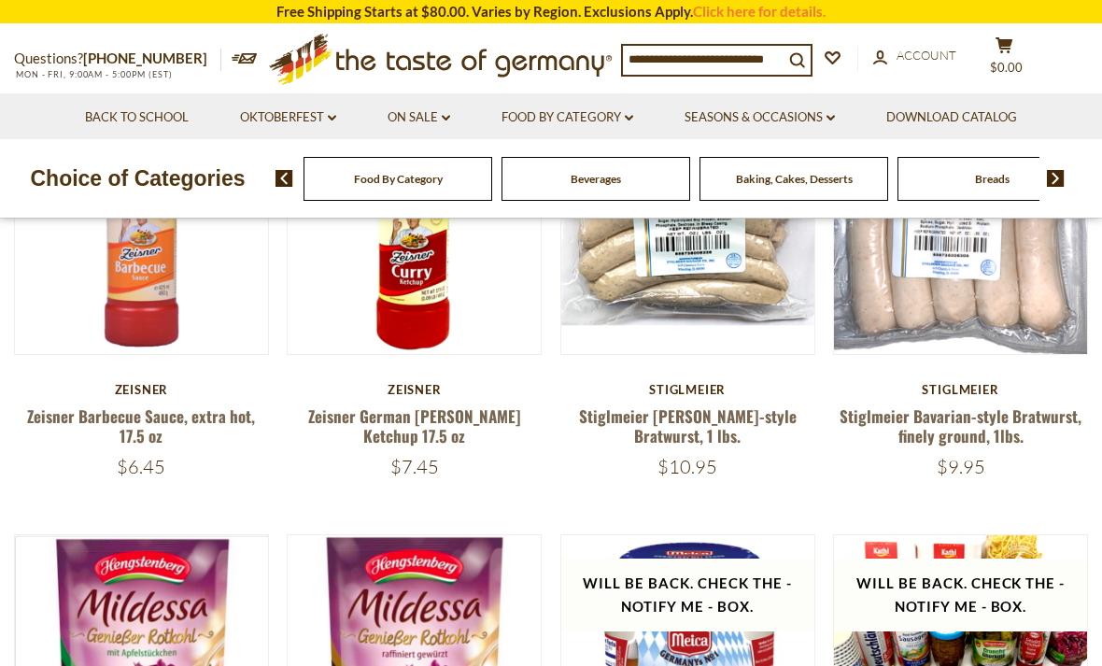
click at [1015, 427] on link "Stiglmeier Bavarian-style Bratwurst, finely ground, 1lbs." at bounding box center [960, 425] width 242 height 43
